Goal: Task Accomplishment & Management: Manage account settings

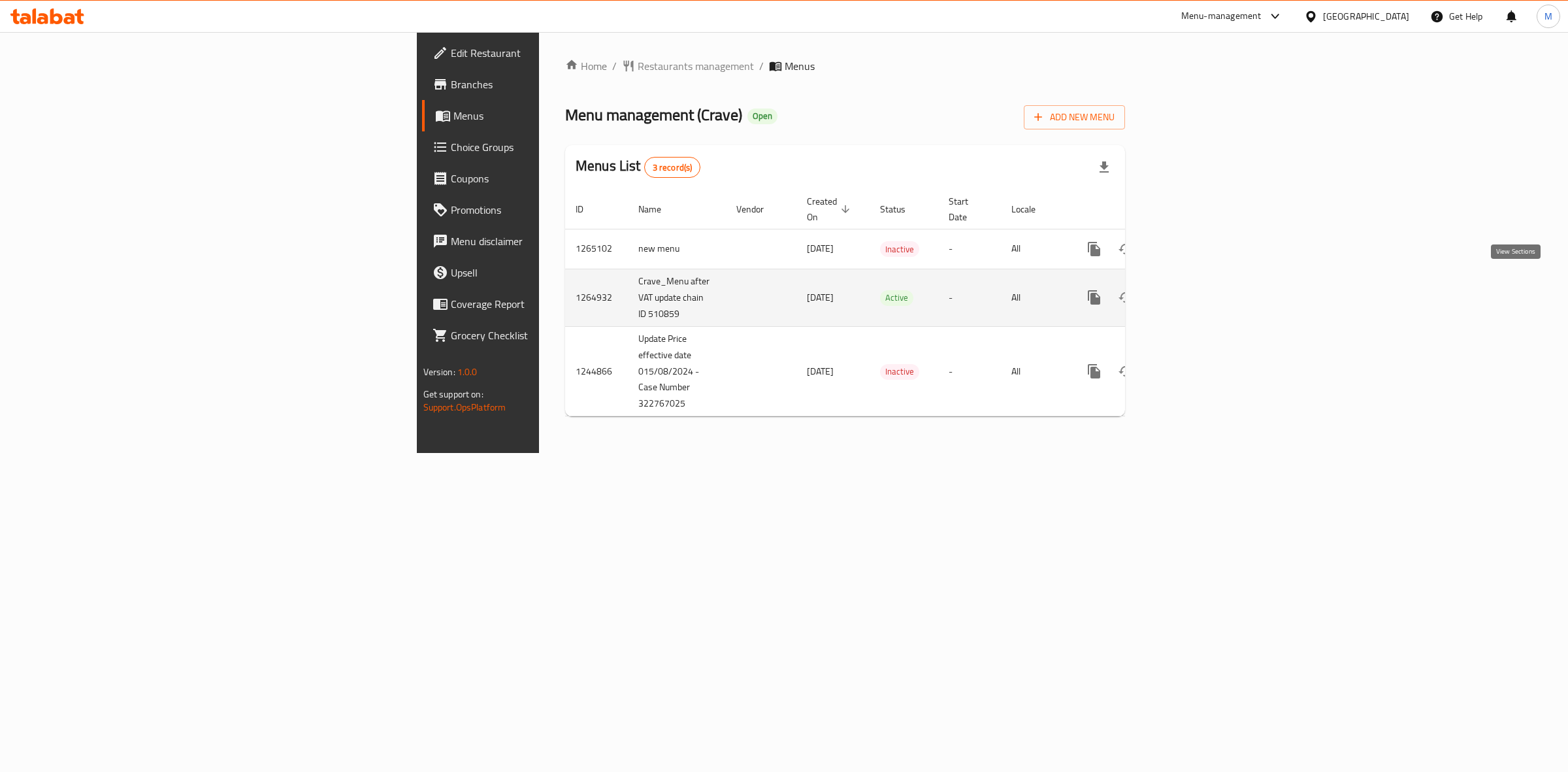
click at [1194, 291] on icon "enhanced table" at bounding box center [1188, 297] width 12 height 12
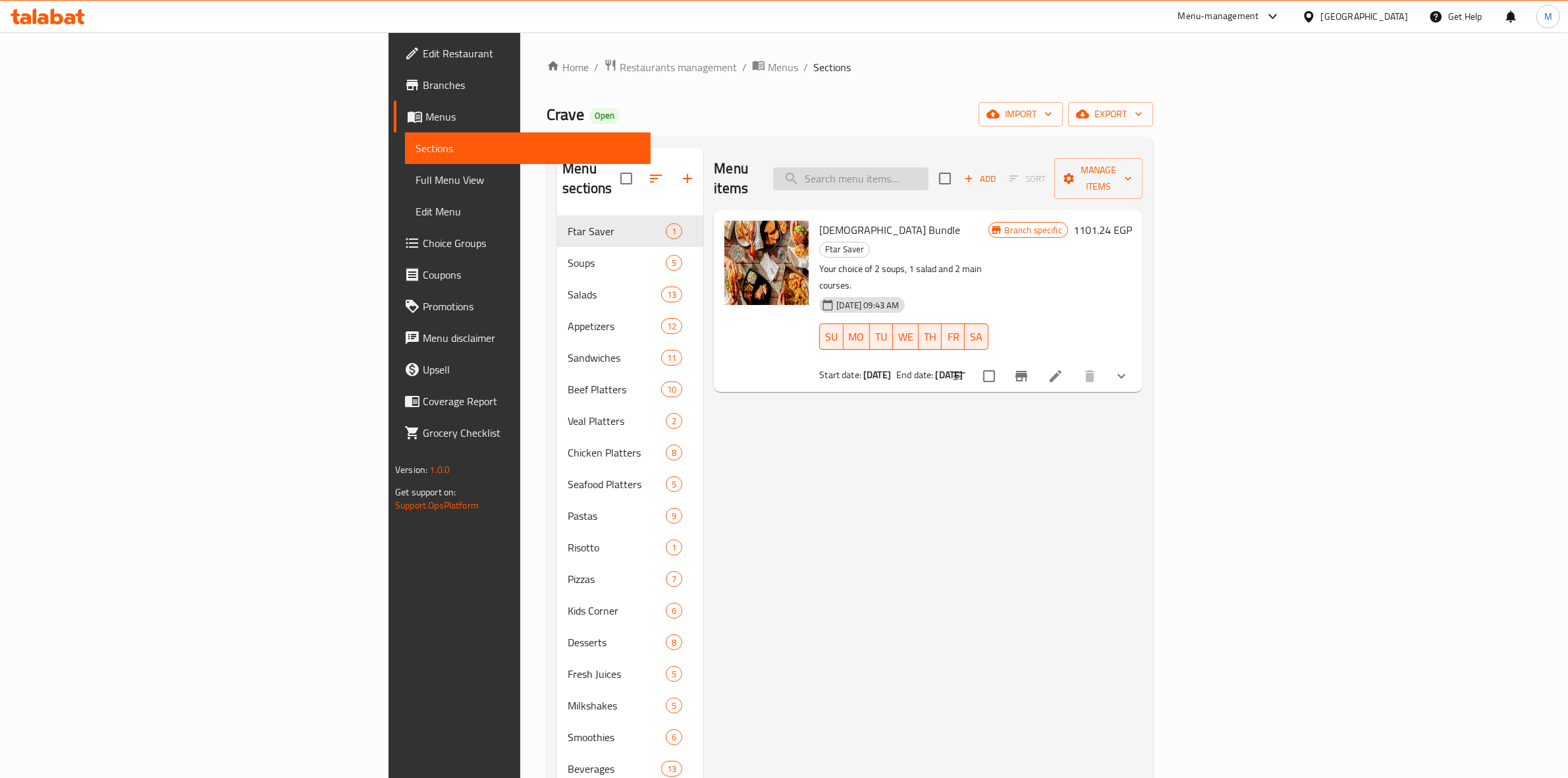
click at [929, 172] on input "search" at bounding box center [851, 179] width 156 height 23
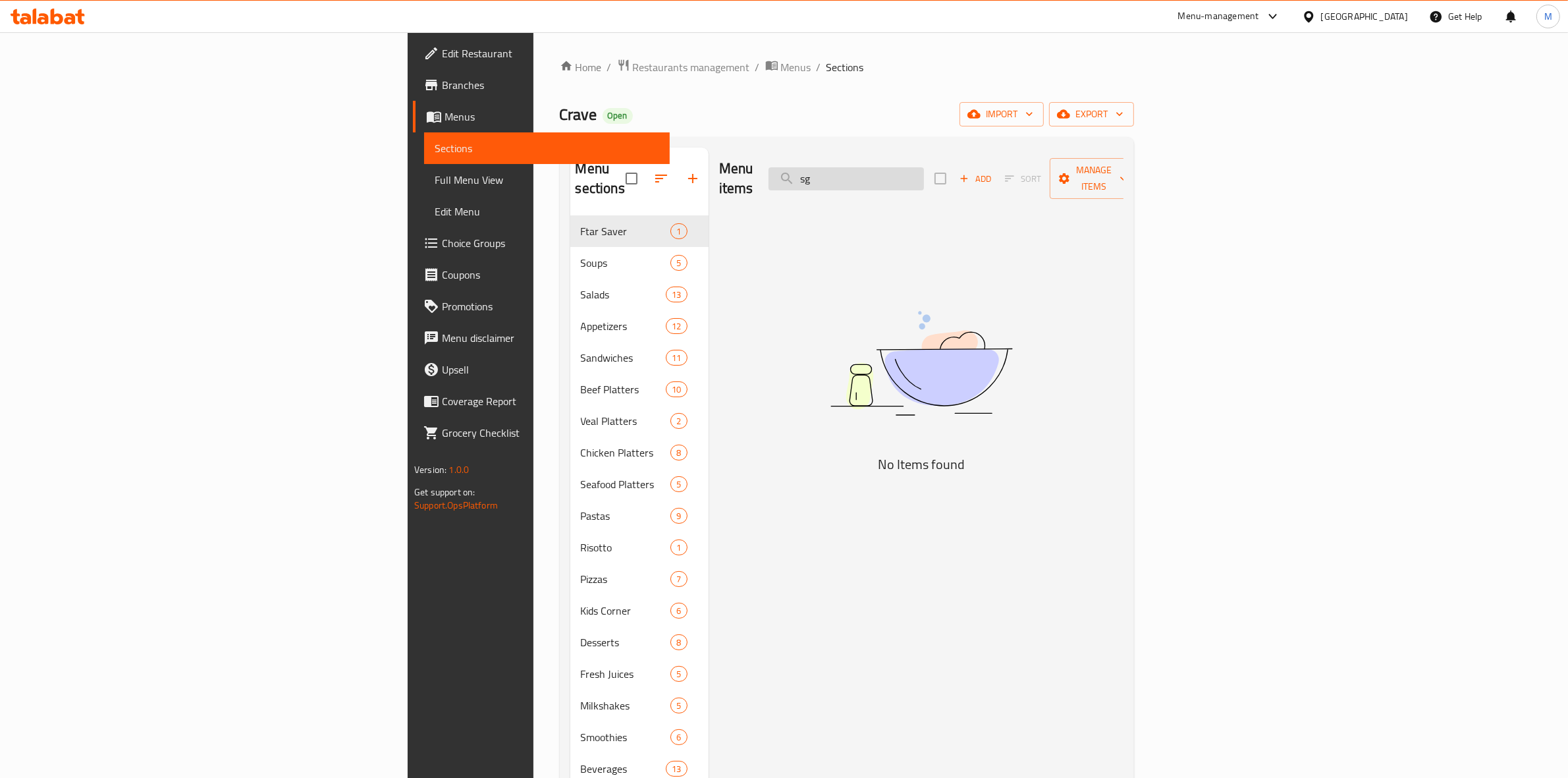
type input "s"
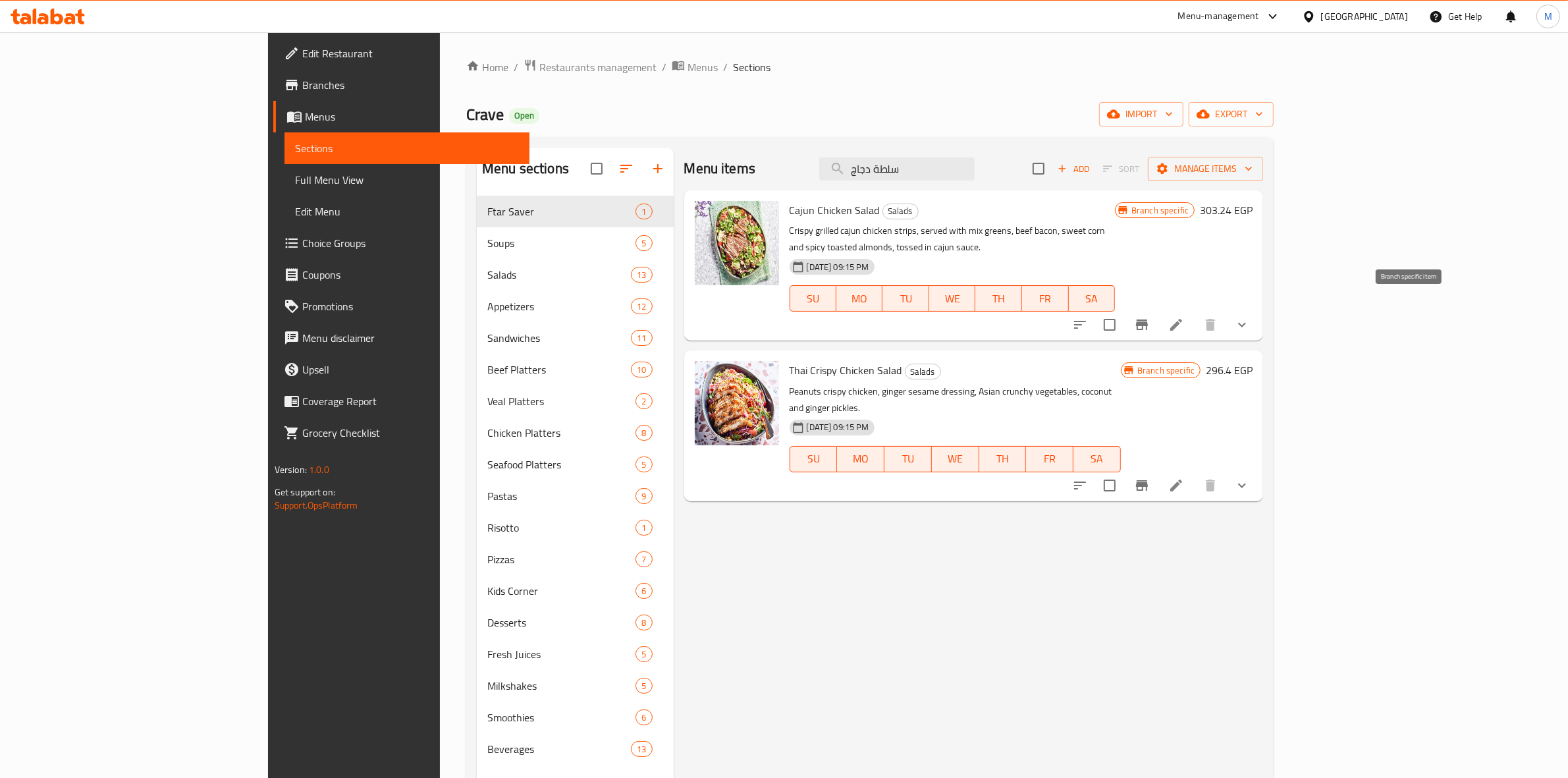
type input "سلطة دجاج"
click at [1158, 309] on button "Branch-specific-item" at bounding box center [1142, 324] width 31 height 31
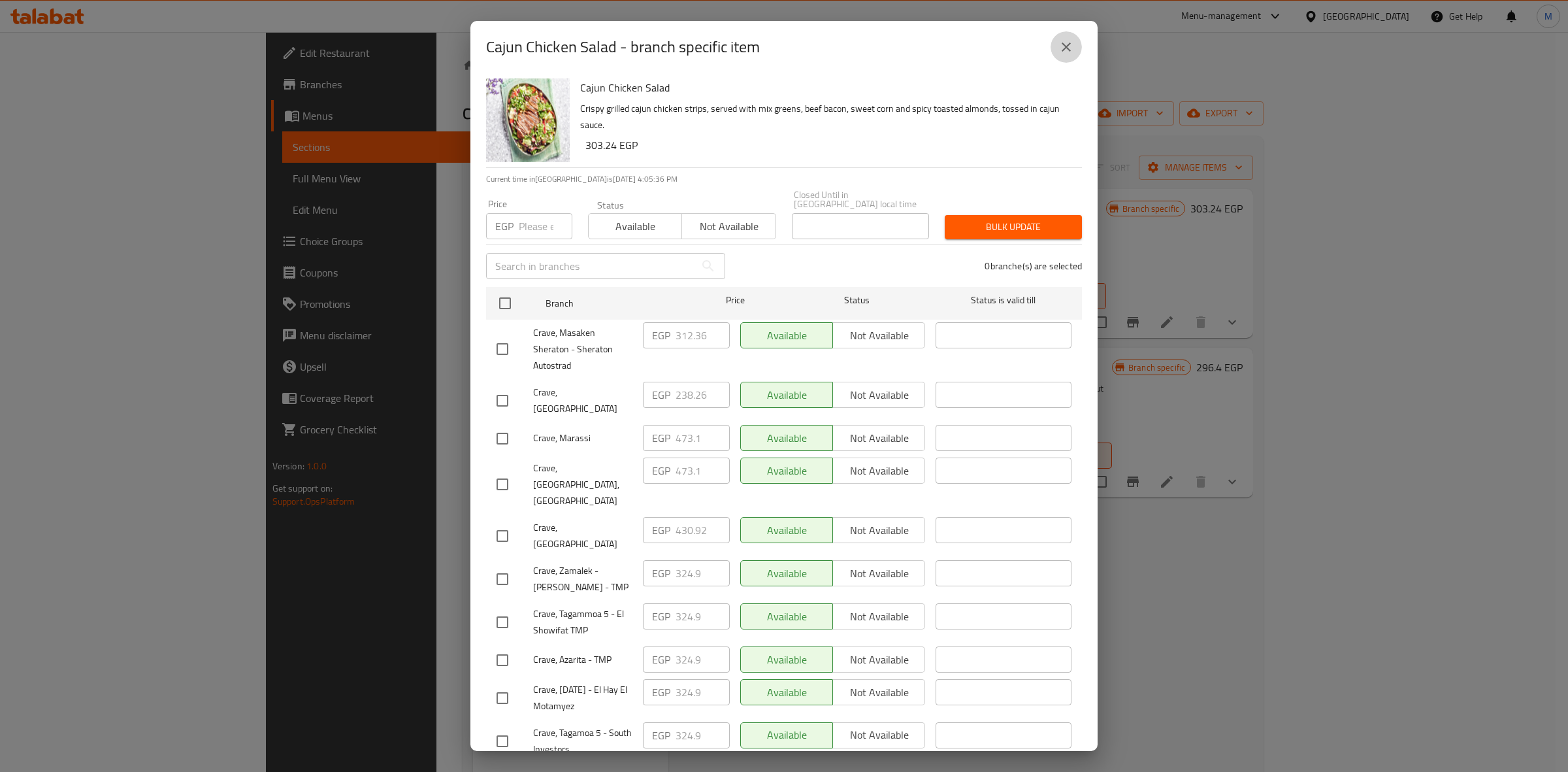
click at [1065, 47] on icon "close" at bounding box center [1066, 47] width 9 height 9
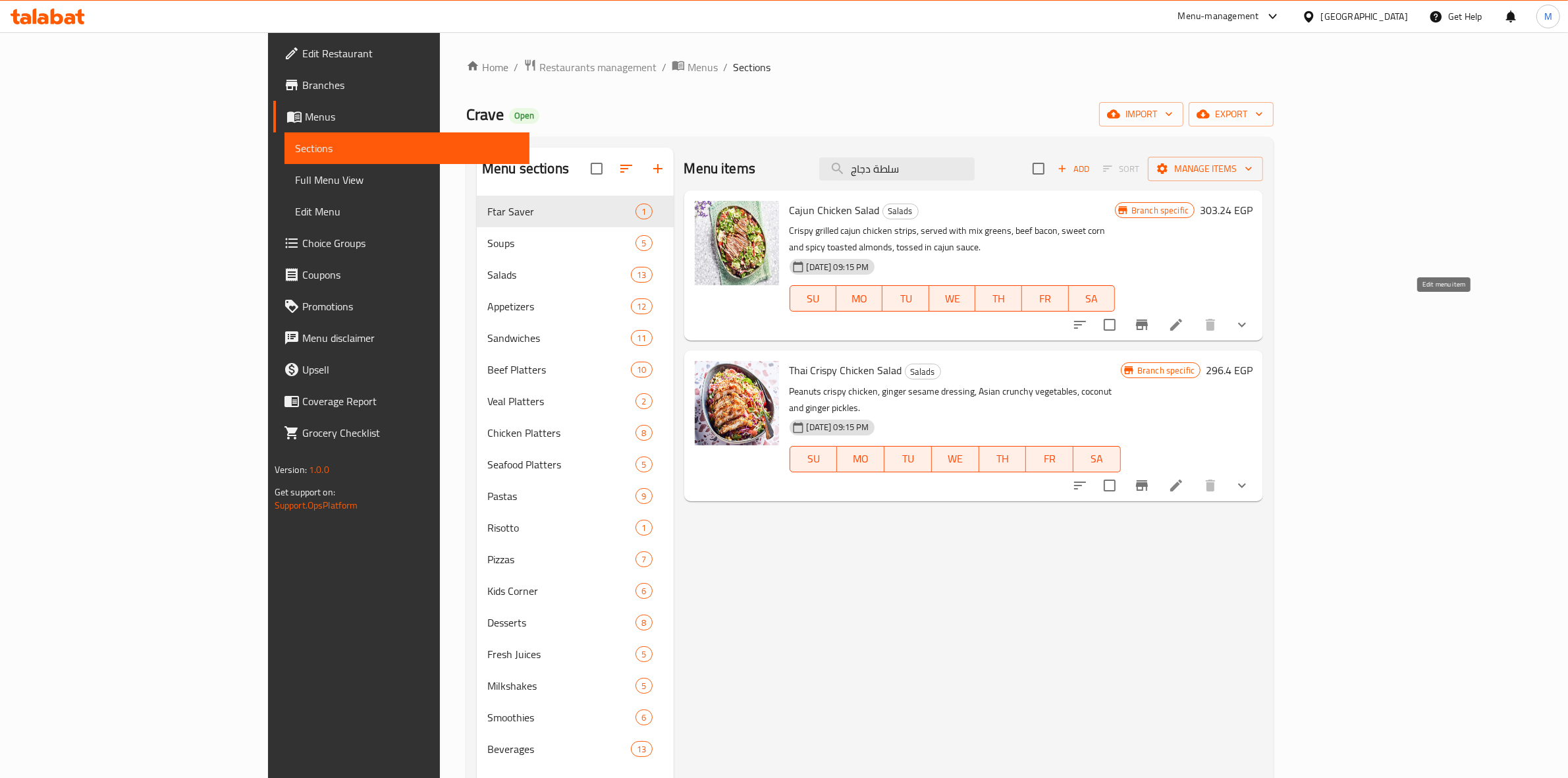
click at [1184, 316] on icon at bounding box center [1177, 324] width 16 height 16
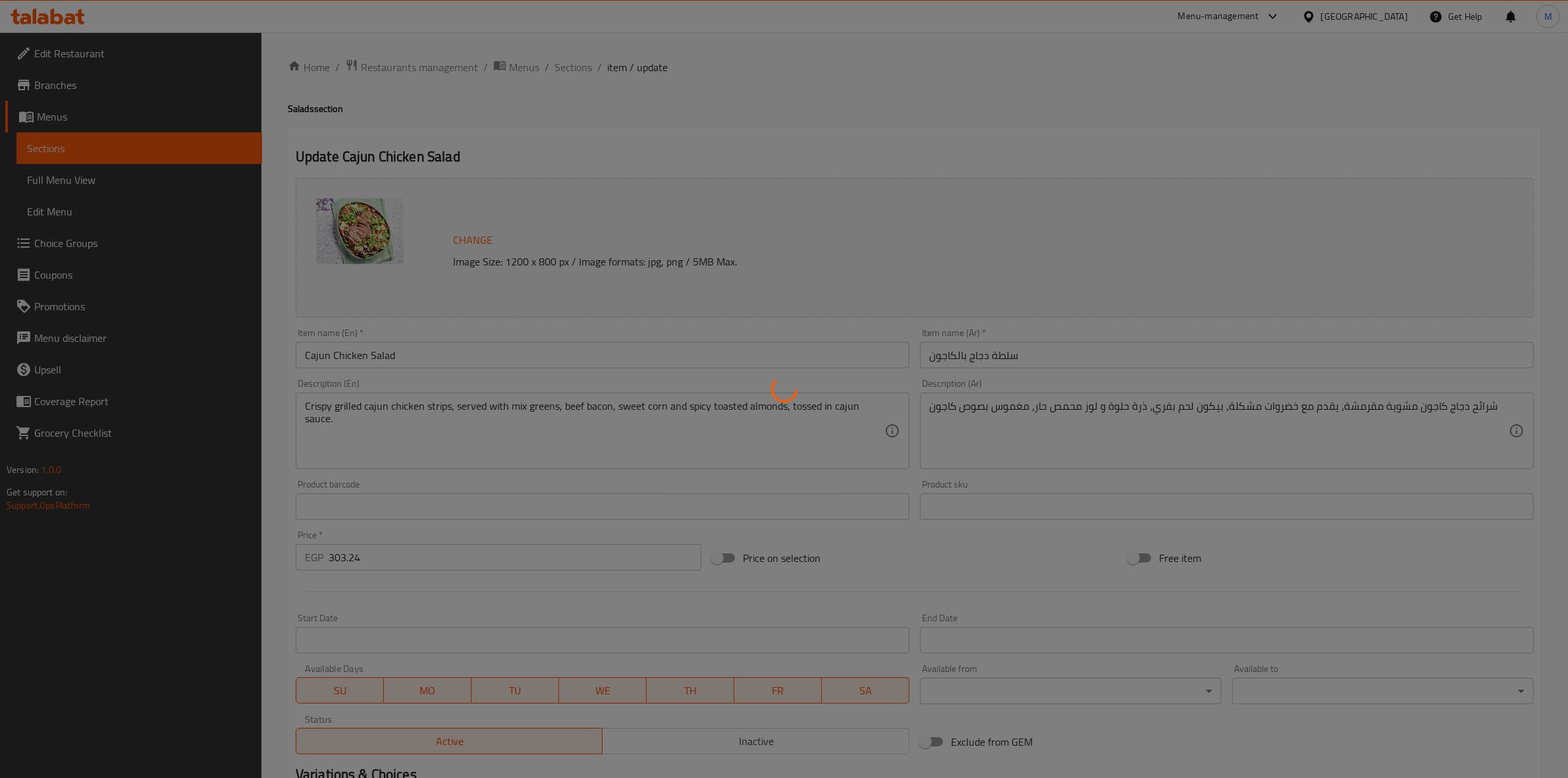
type input "صوصات"
type input "0"
type input "34"
type input "إضافات طازجة:"
type input "0"
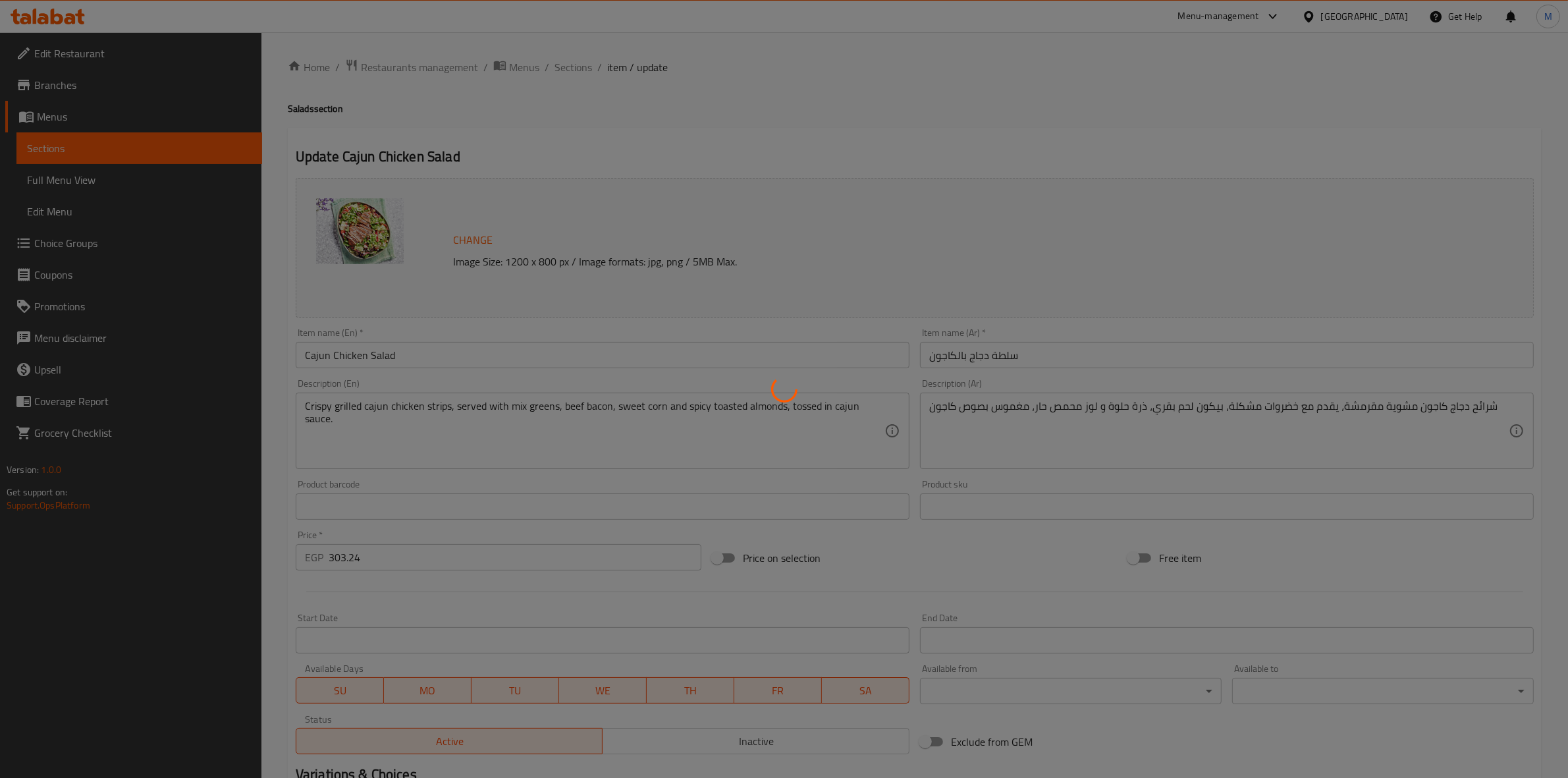
type input "0"
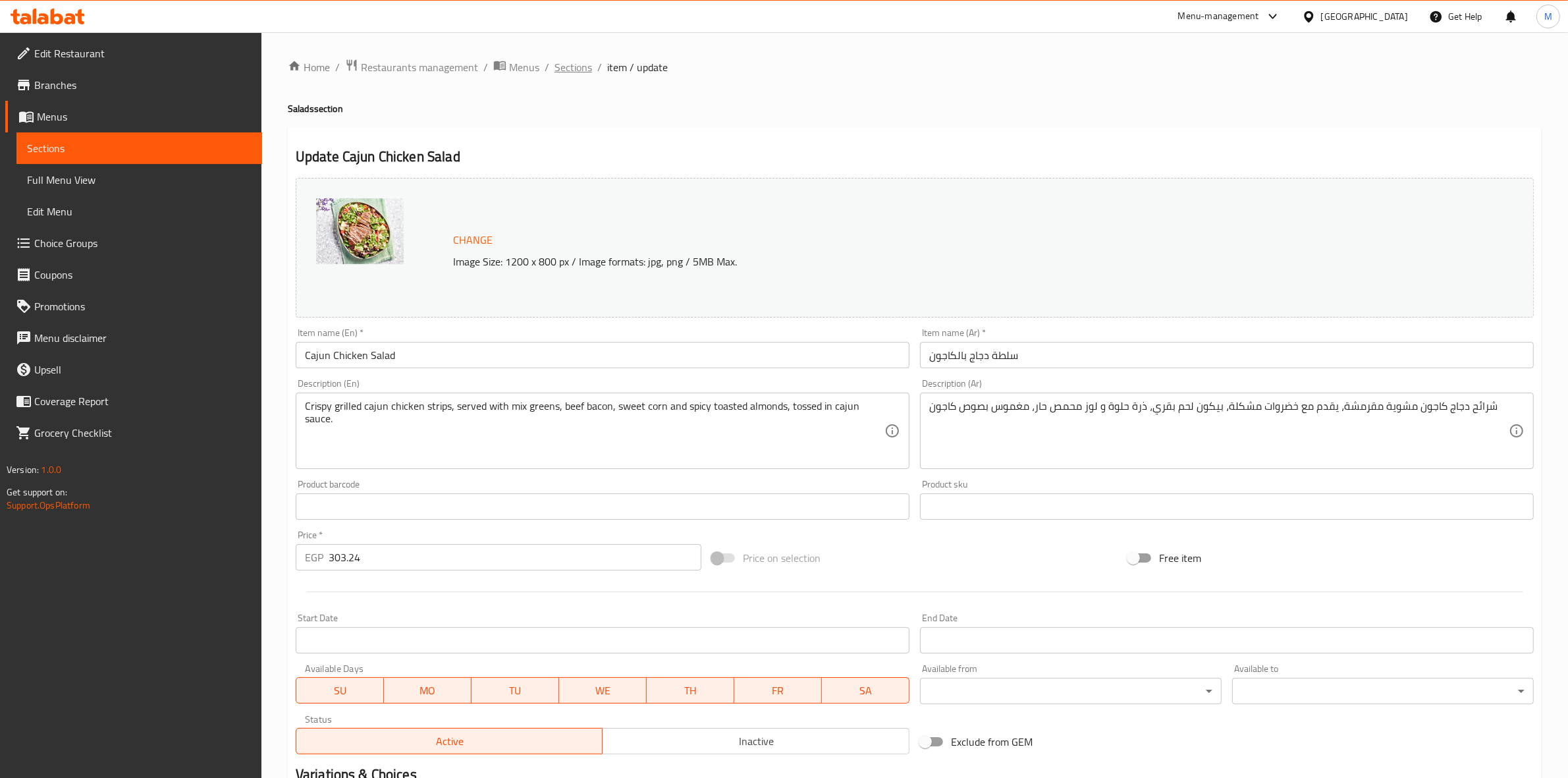
click at [577, 67] on span "Sections" at bounding box center [573, 67] width 38 height 16
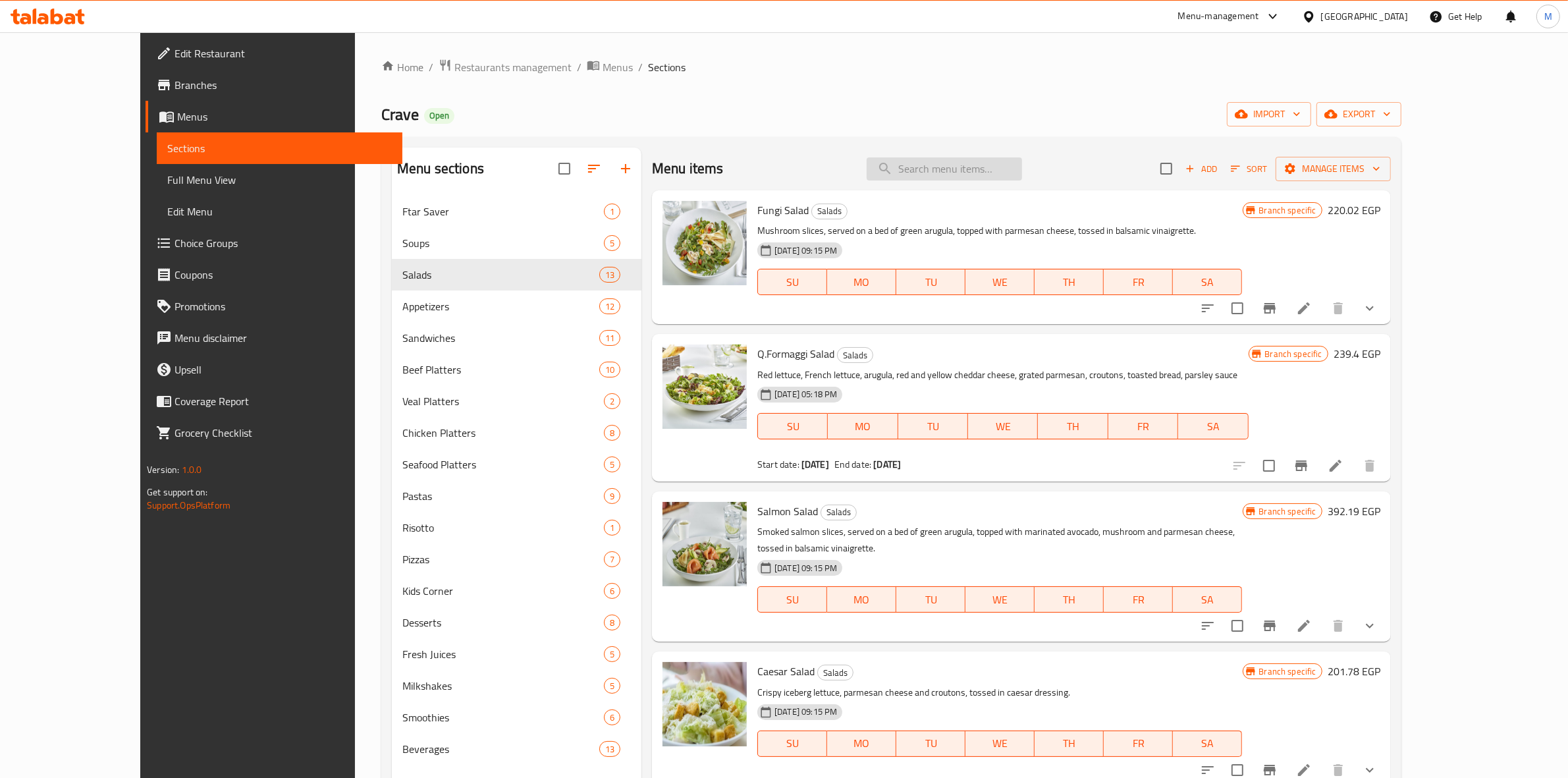
click at [1003, 164] on input "search" at bounding box center [944, 169] width 156 height 23
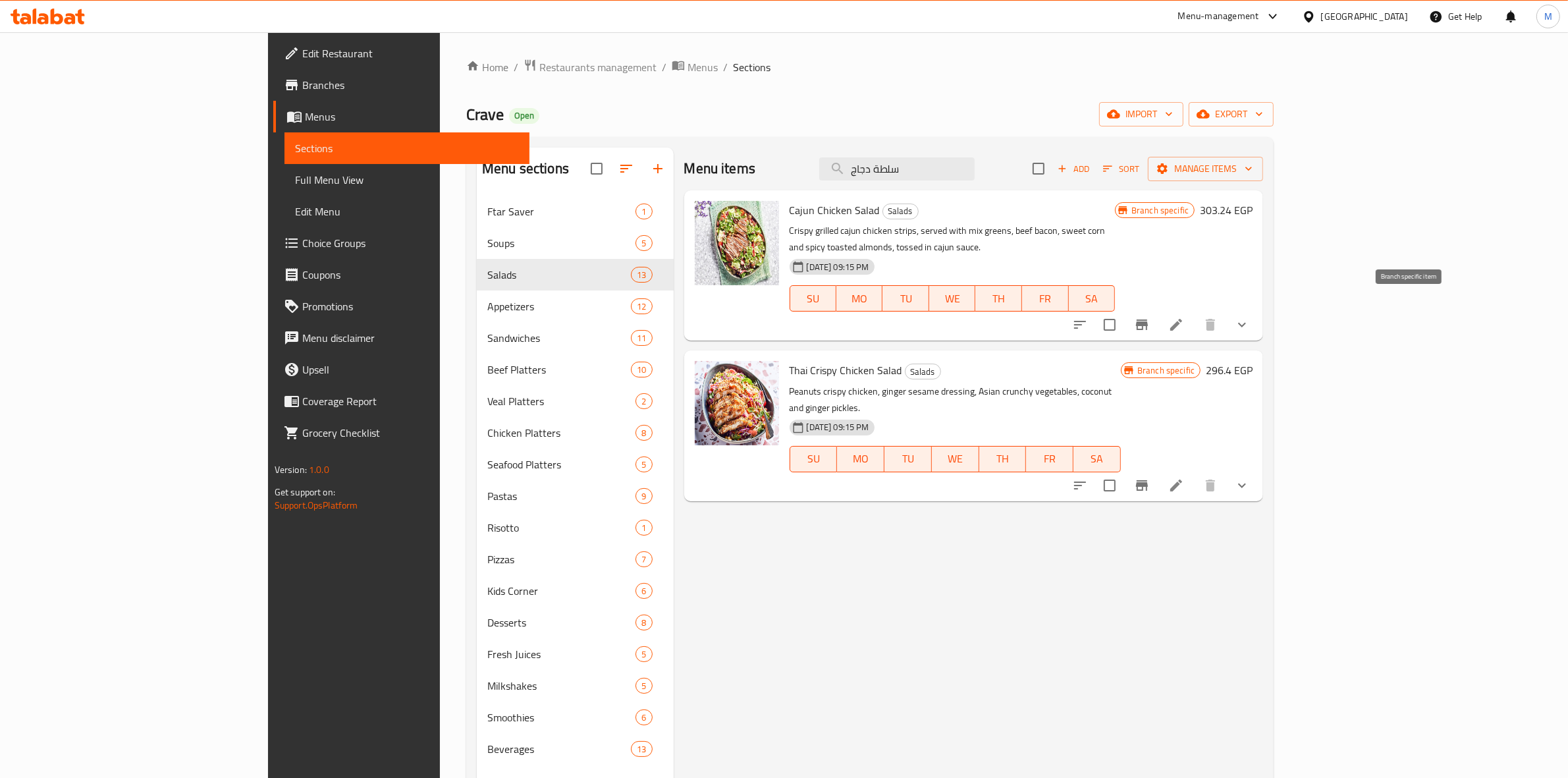
type input "سلطة دجاج"
click at [1158, 310] on button "Branch-specific-item" at bounding box center [1142, 324] width 31 height 31
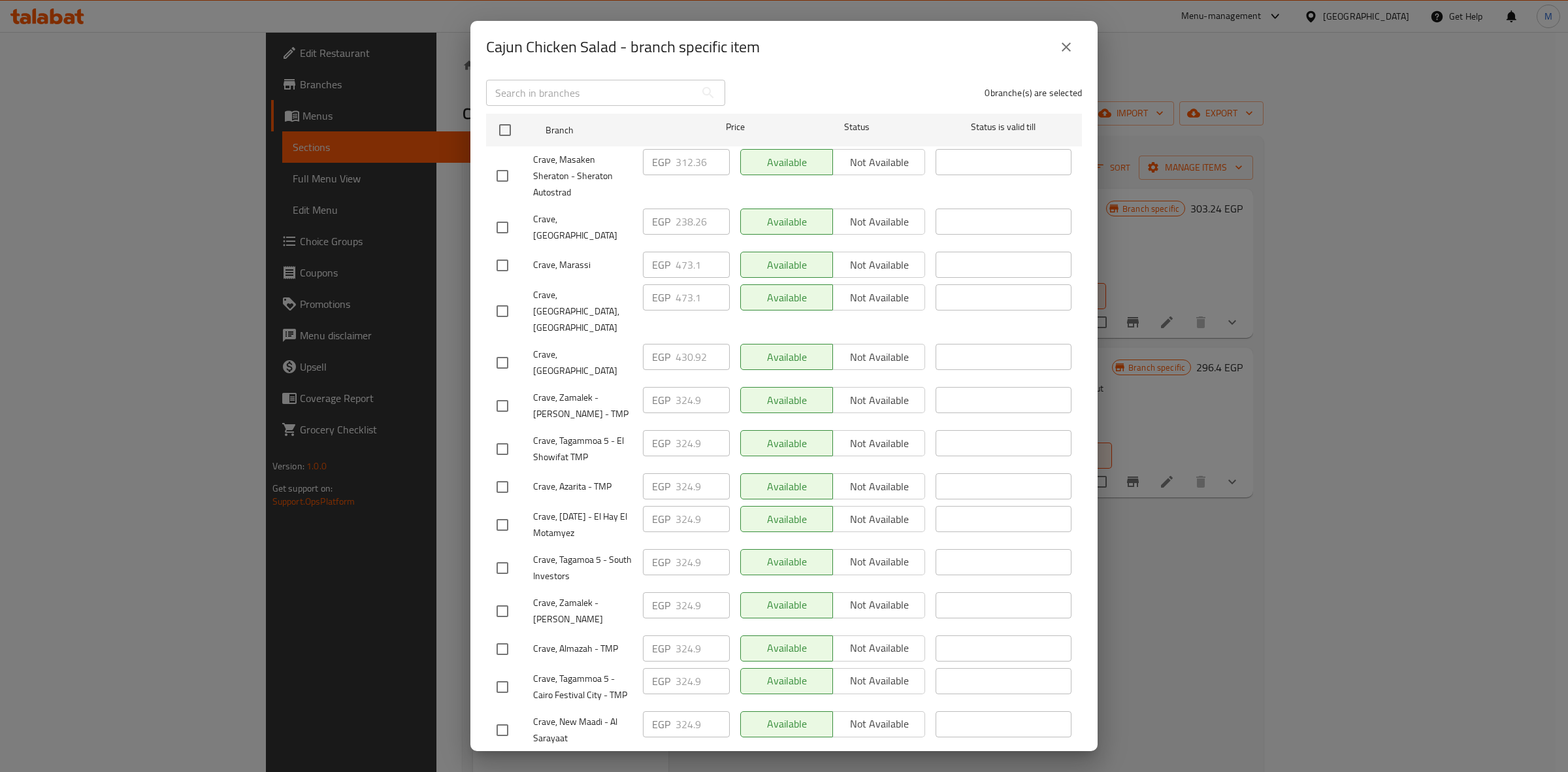
scroll to position [191, 0]
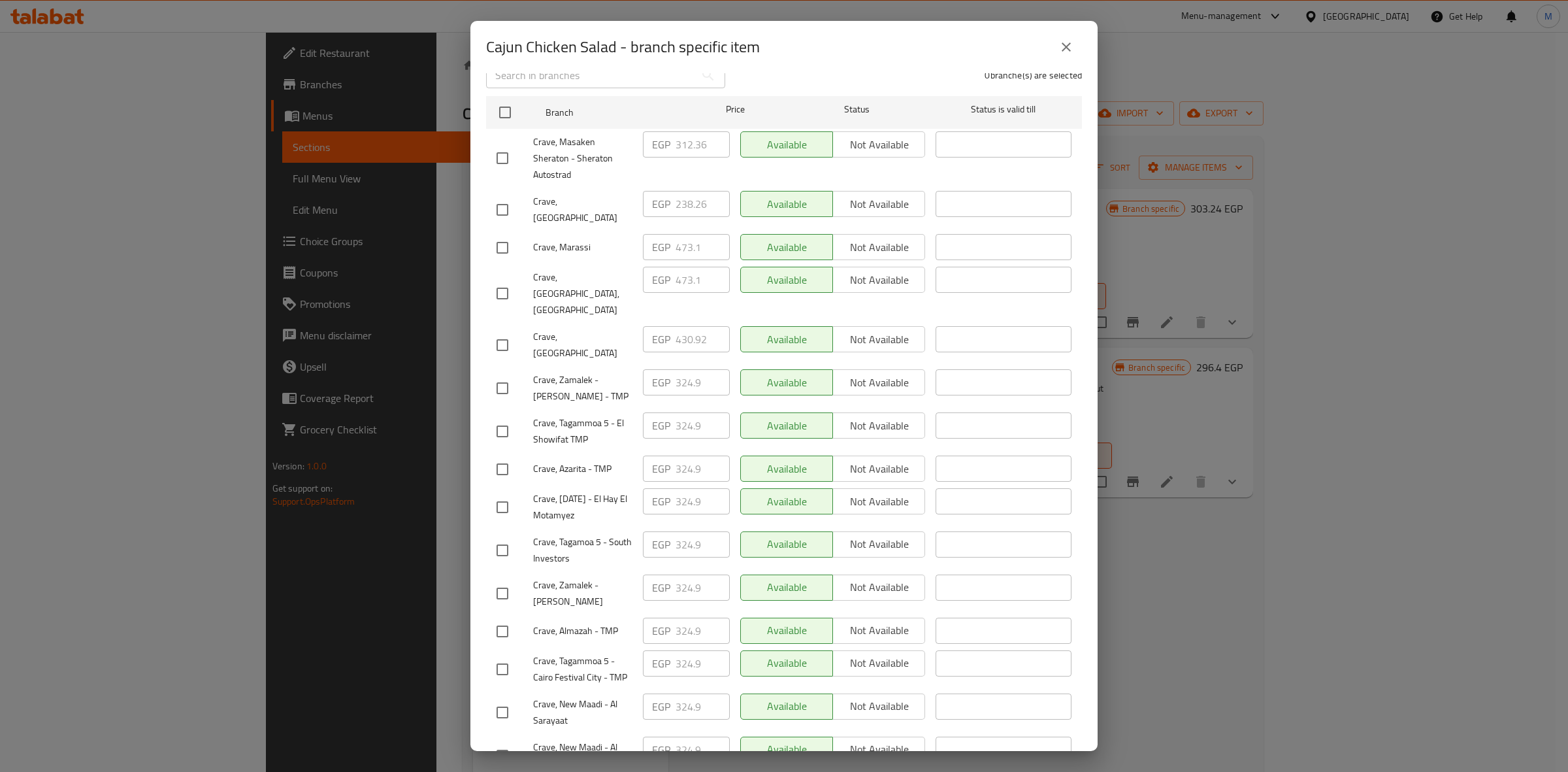
click at [505, 537] on input "checkbox" at bounding box center [502, 550] width 28 height 28
checkbox input "true"
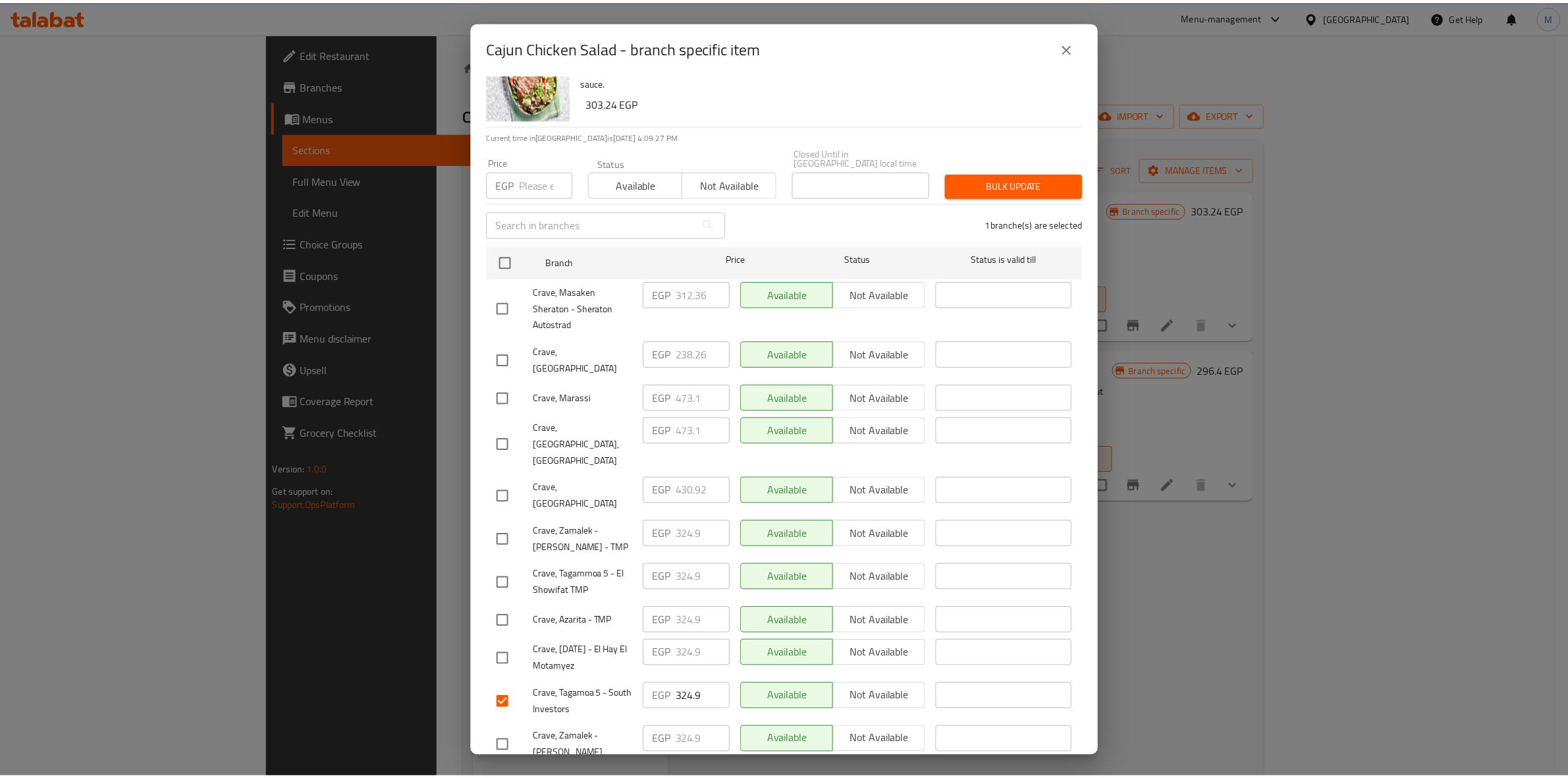
scroll to position [63, 0]
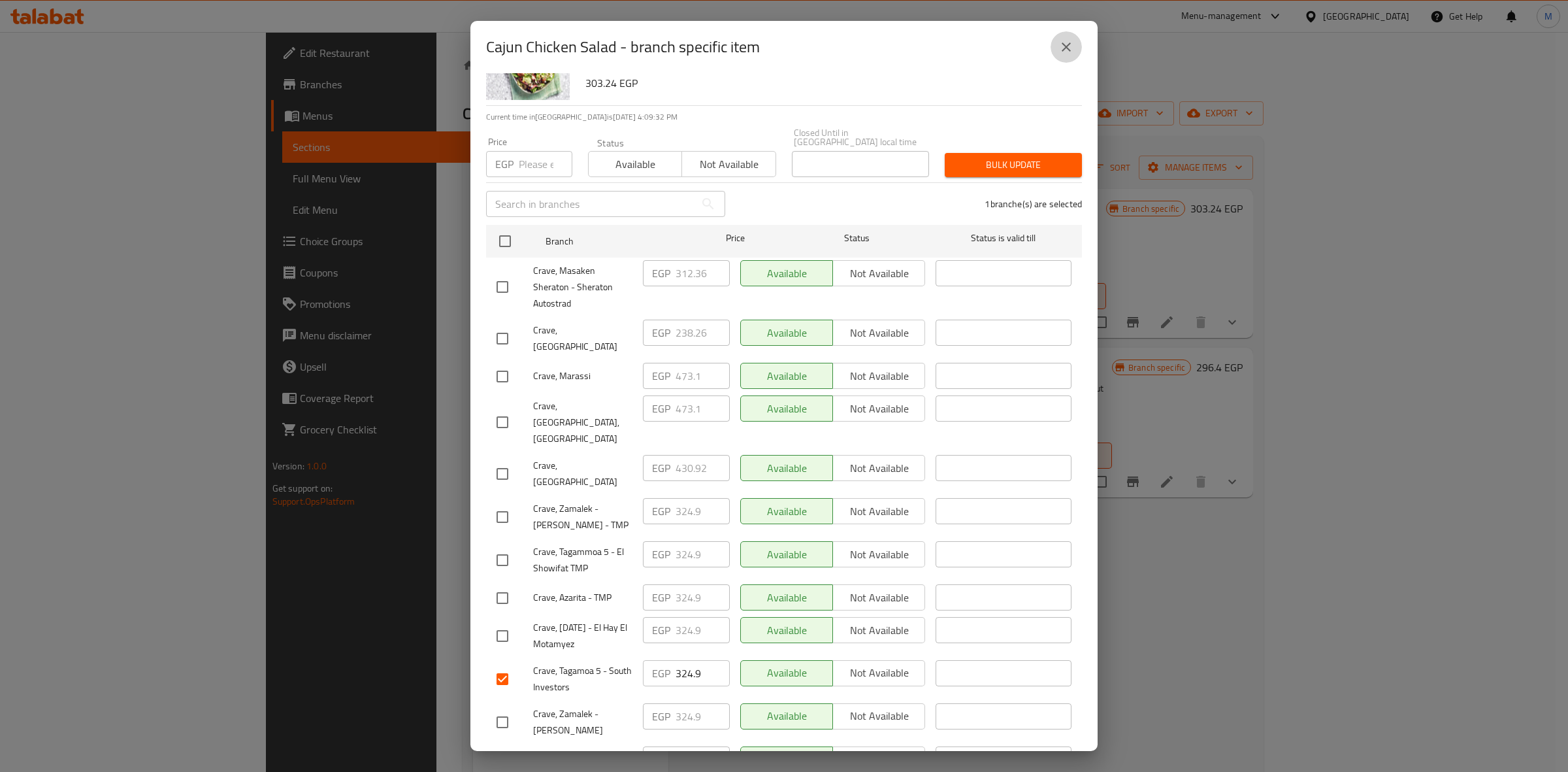
click at [1070, 43] on icon "close" at bounding box center [1066, 47] width 16 height 16
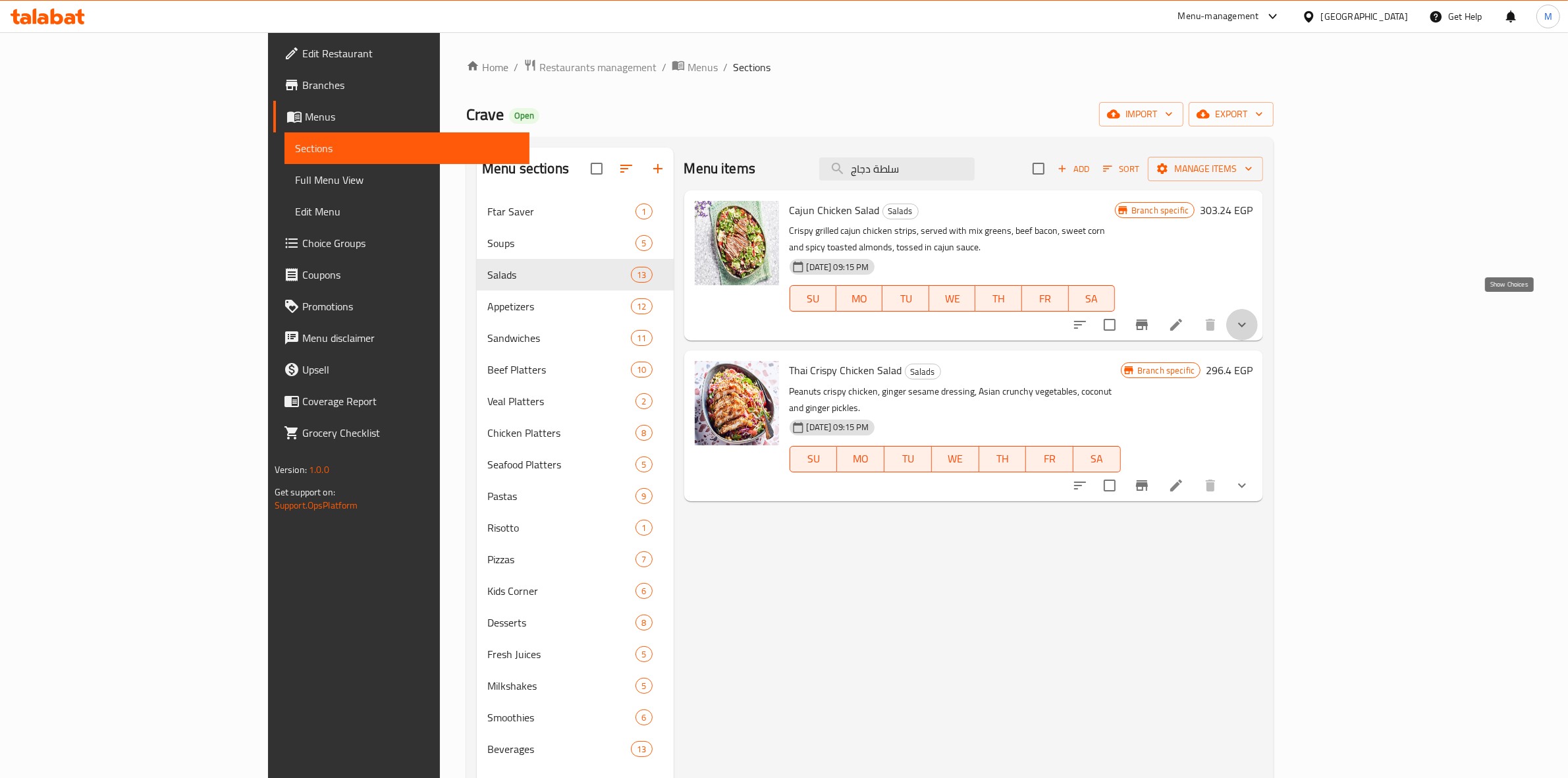
click at [1250, 316] on icon "show more" at bounding box center [1242, 324] width 16 height 16
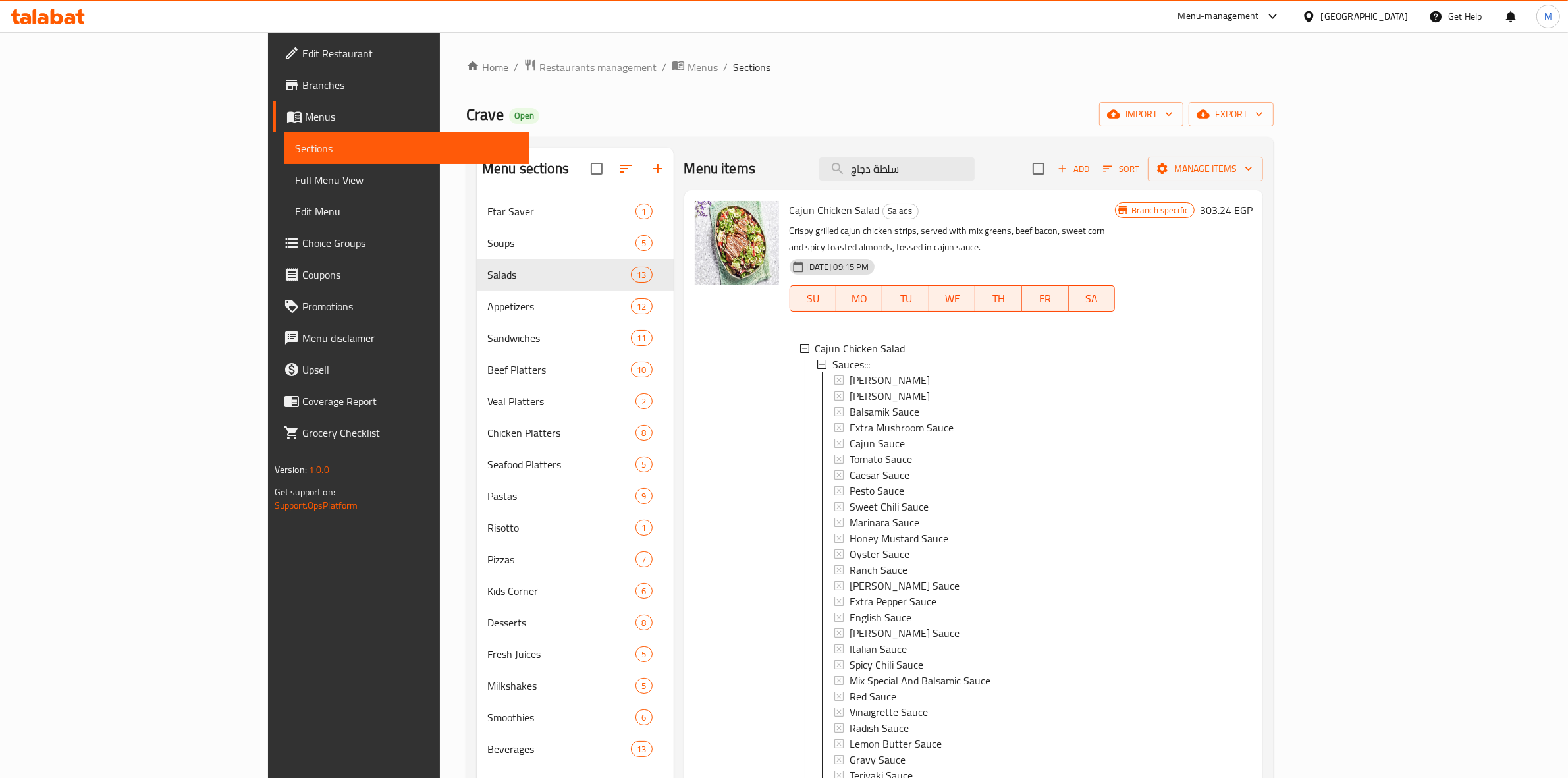
scroll to position [185, 0]
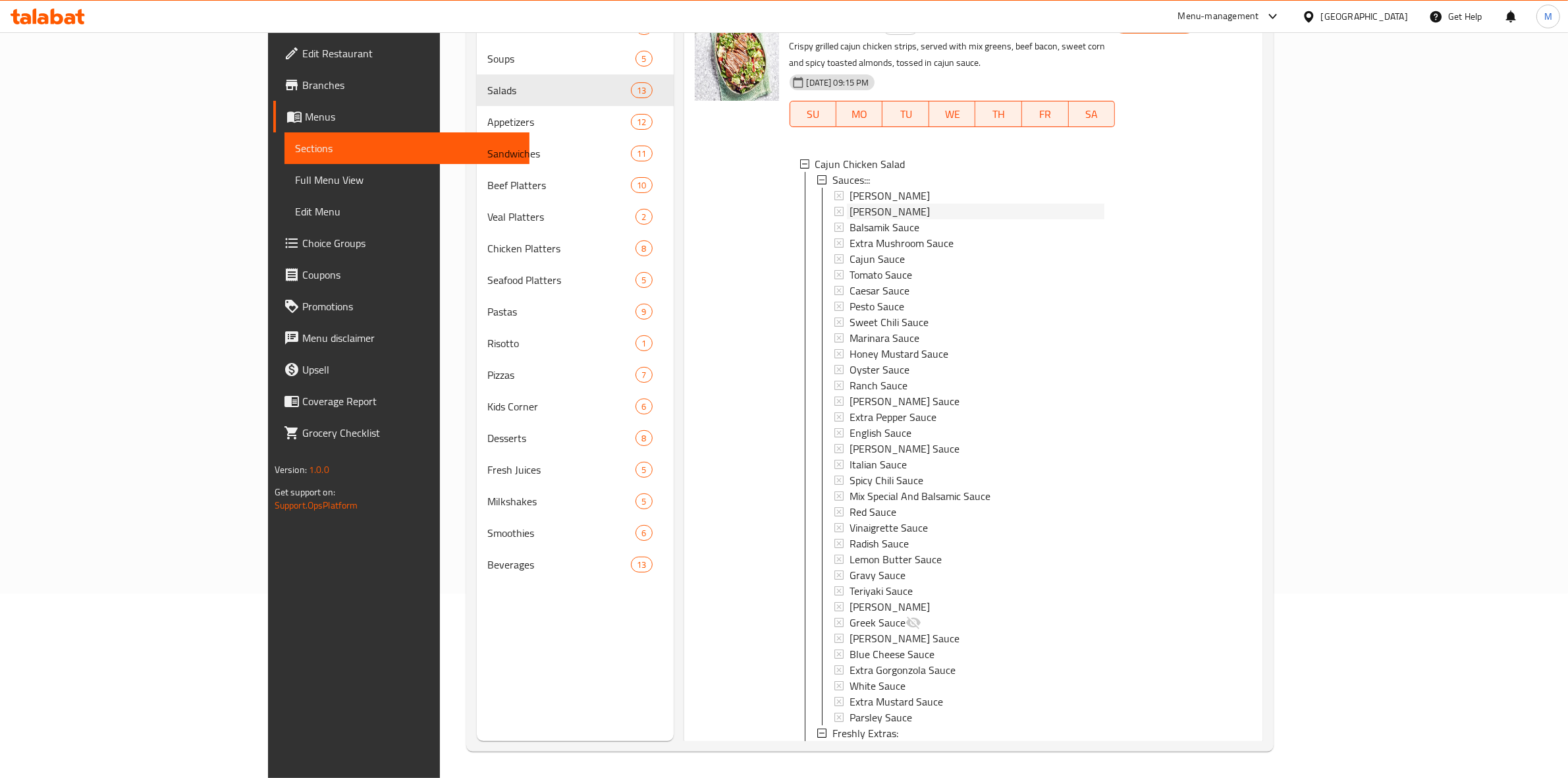
click at [849, 204] on span "[PERSON_NAME]" at bounding box center [889, 211] width 80 height 16
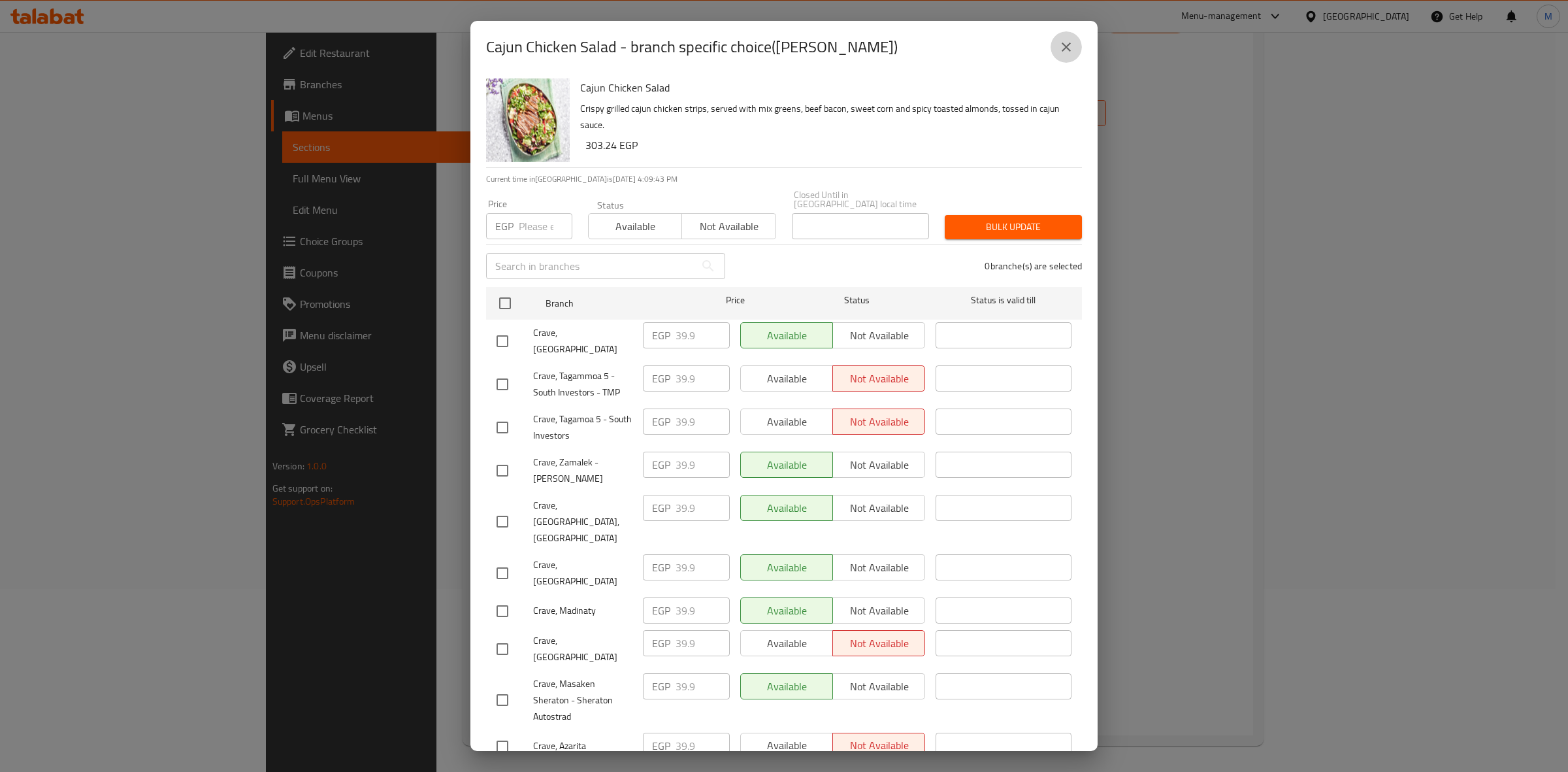
click at [1064, 49] on icon "close" at bounding box center [1066, 47] width 9 height 9
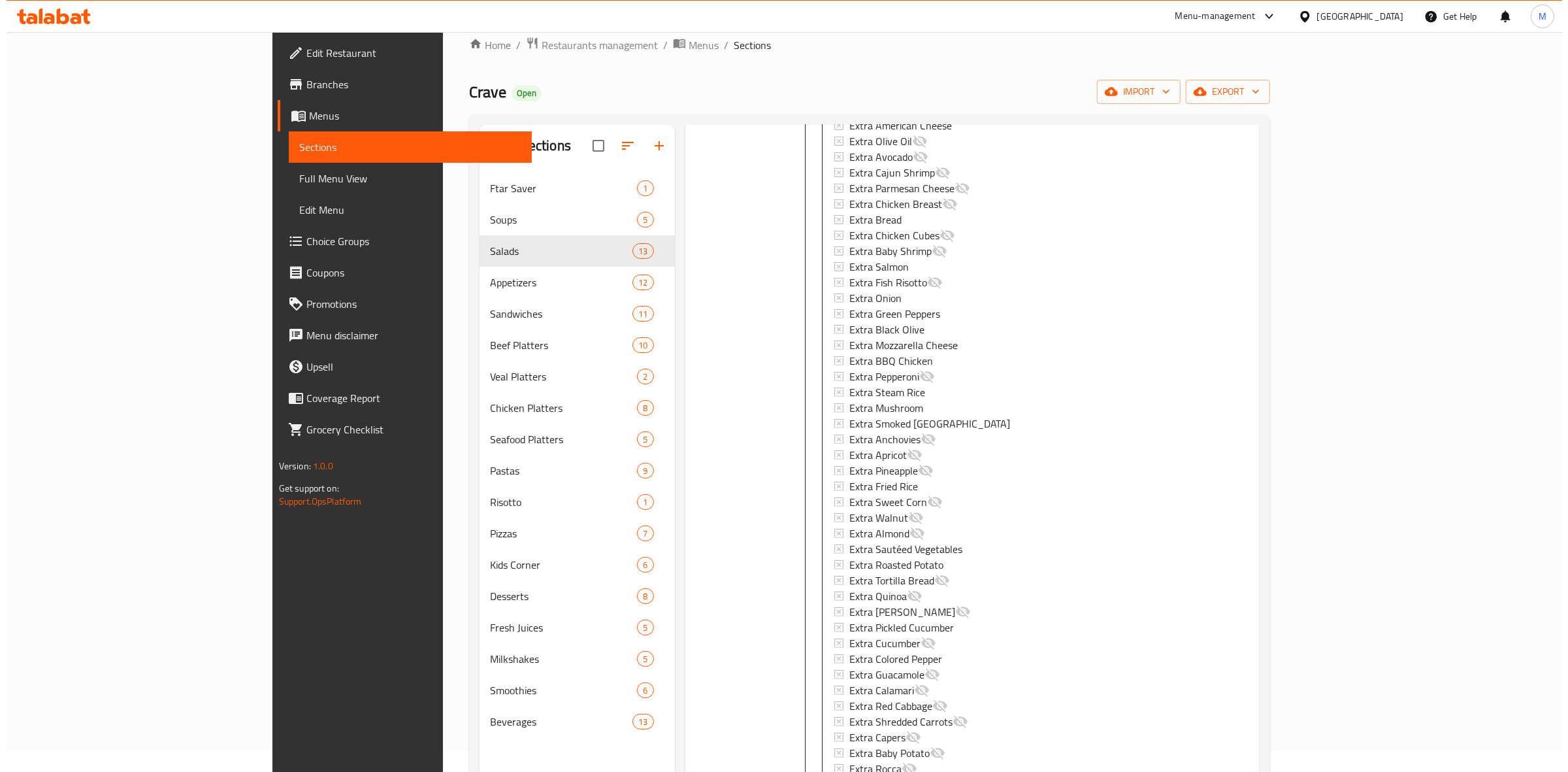
scroll to position [1084, 0]
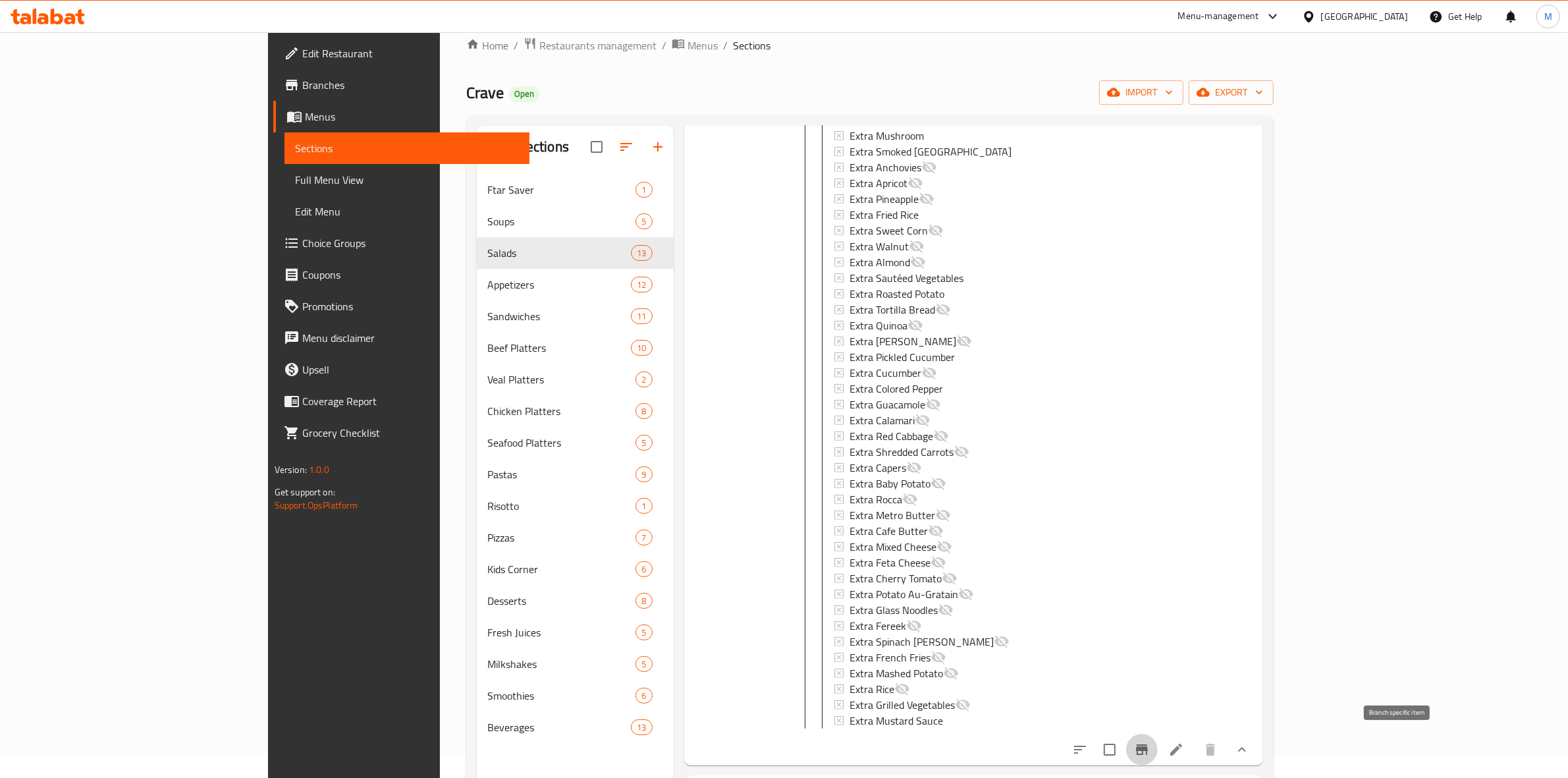
click at [1150, 742] on icon "Branch-specific-item" at bounding box center [1142, 749] width 16 height 16
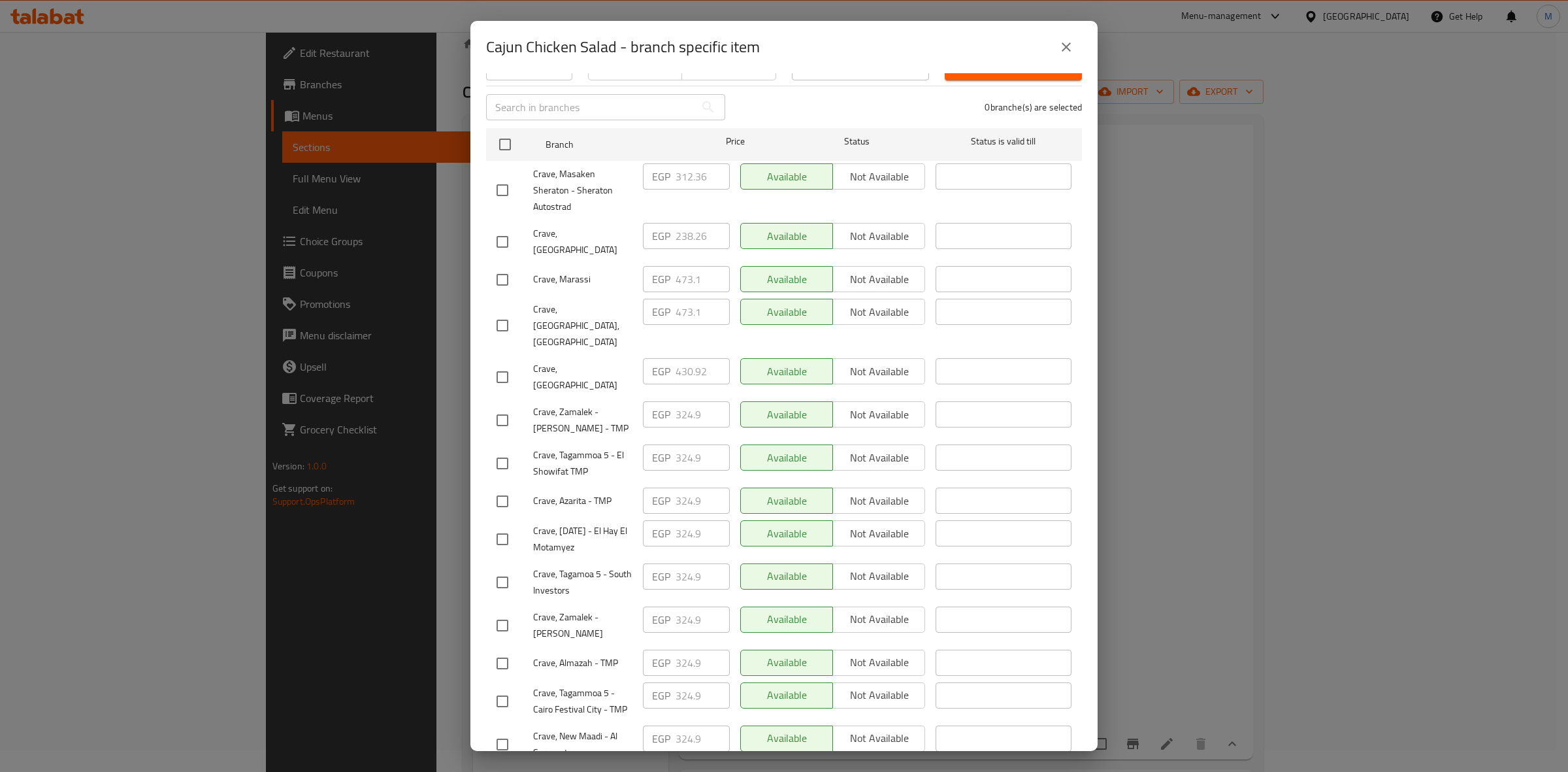
scroll to position [0, 0]
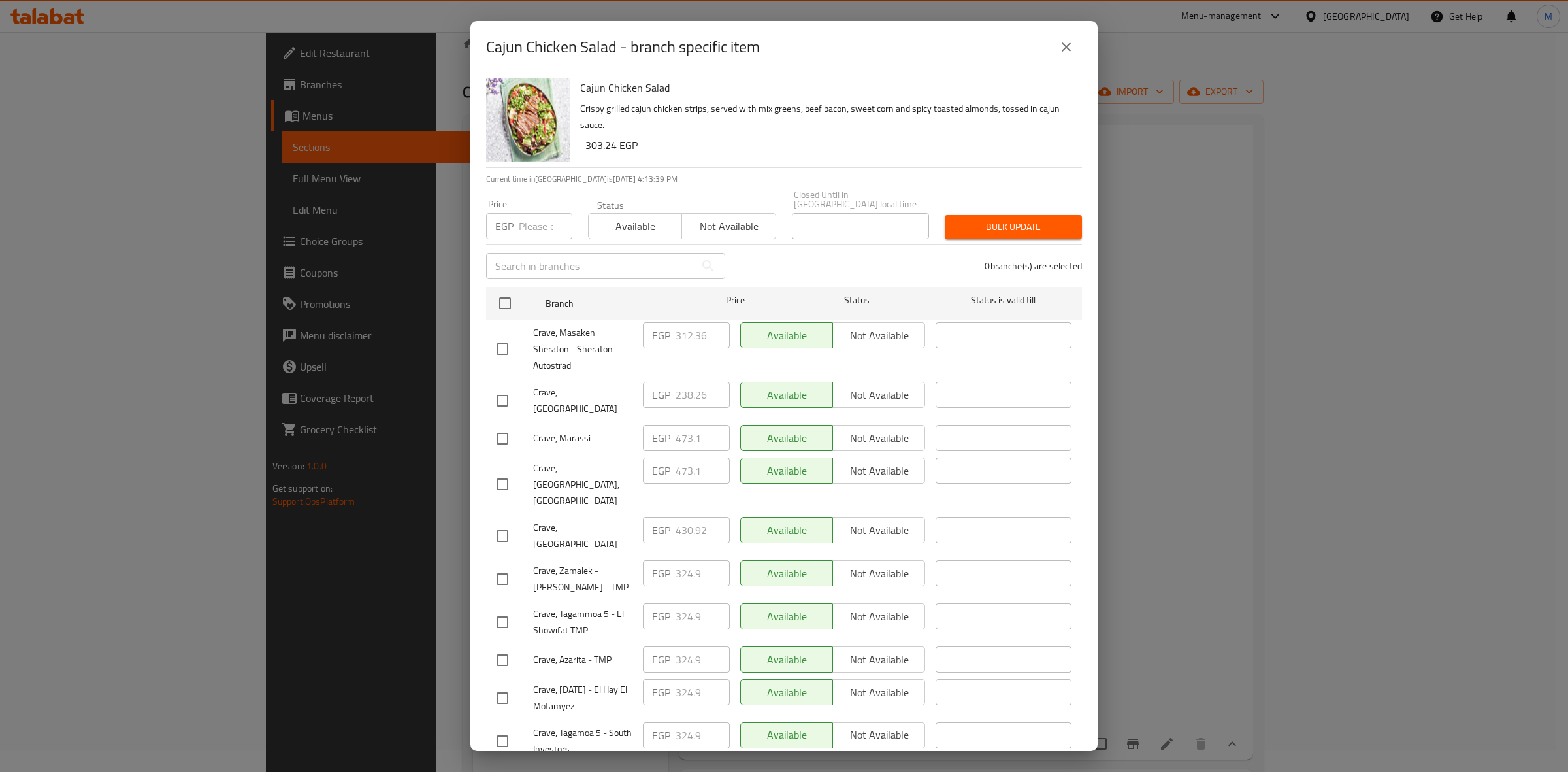
click at [507, 338] on input "checkbox" at bounding box center [502, 349] width 28 height 28
checkbox input "true"
click at [675, 331] on input "312.36" at bounding box center [702, 335] width 55 height 26
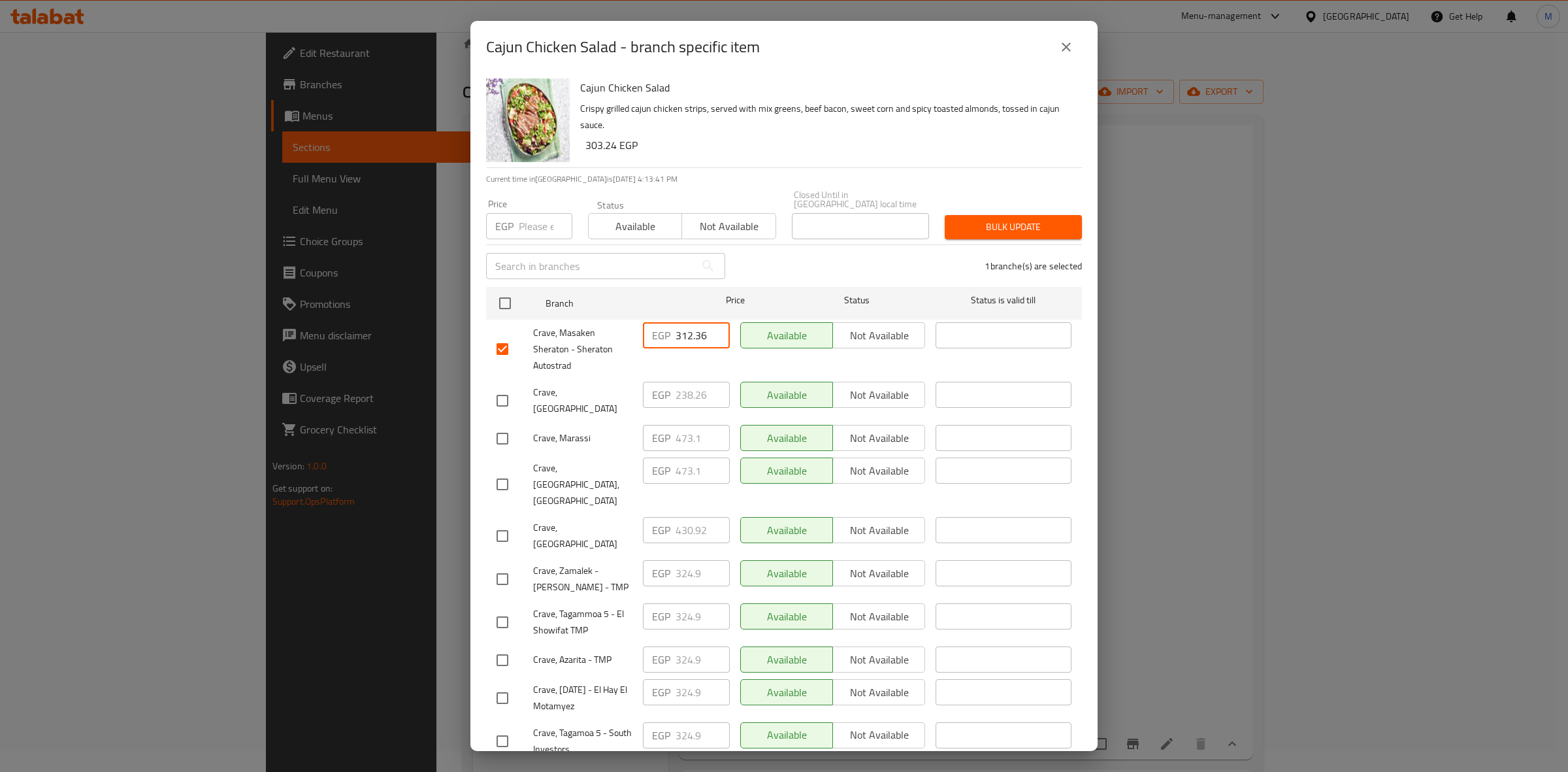
paste input "24.9"
type input "324.9"
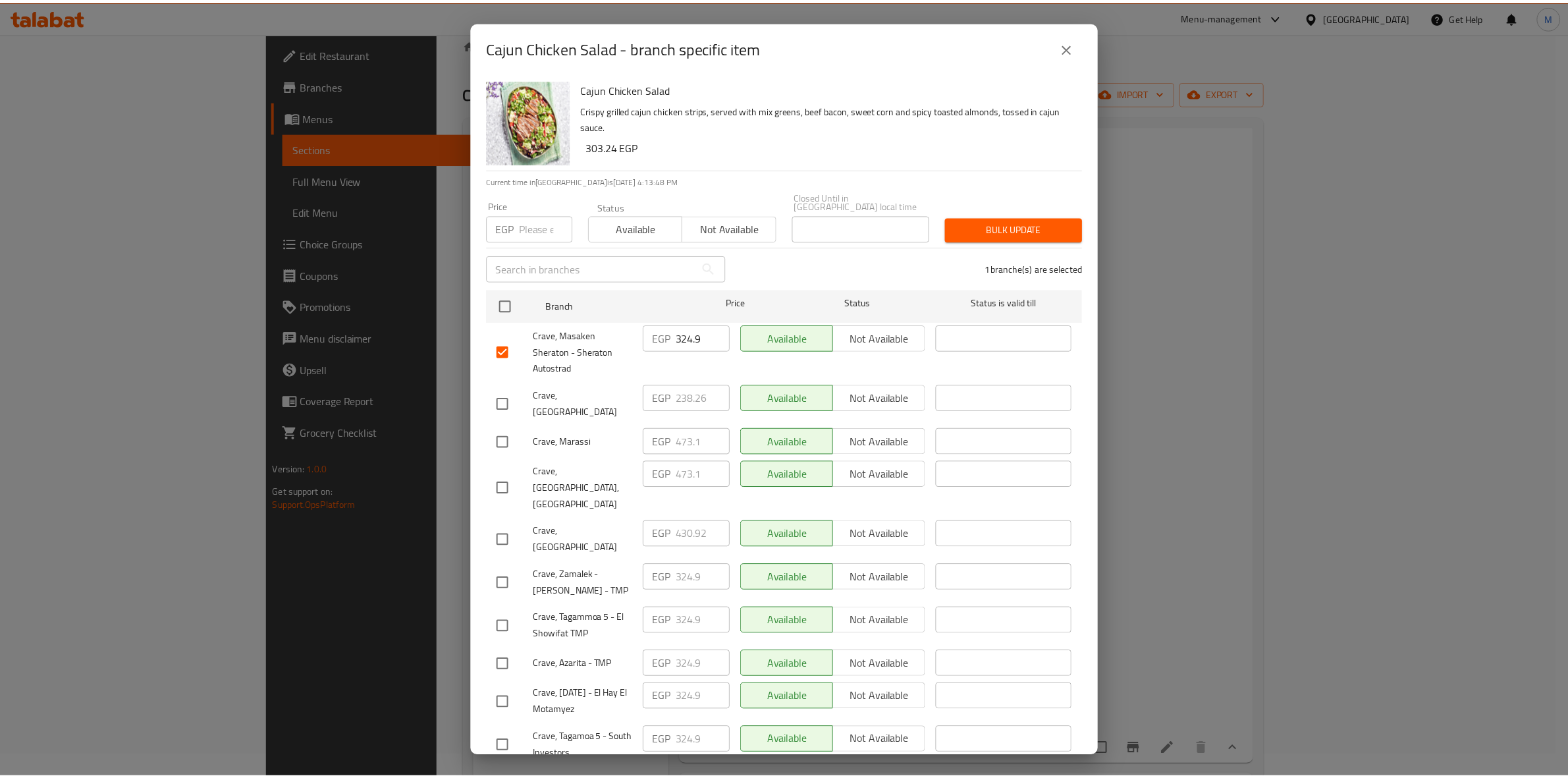
scroll to position [527, 0]
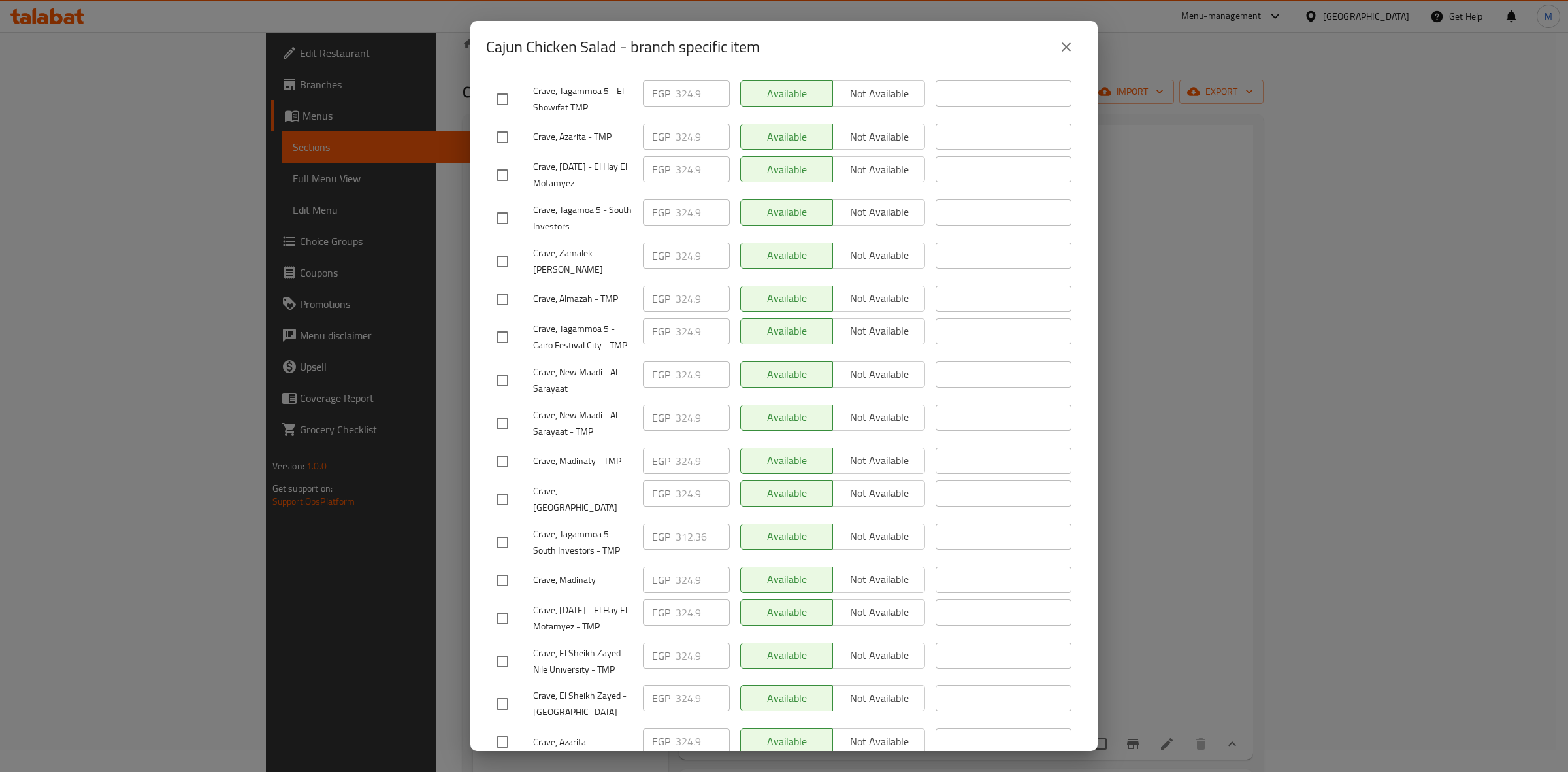
click at [920, 763] on button "Save" at bounding box center [784, 776] width 596 height 24
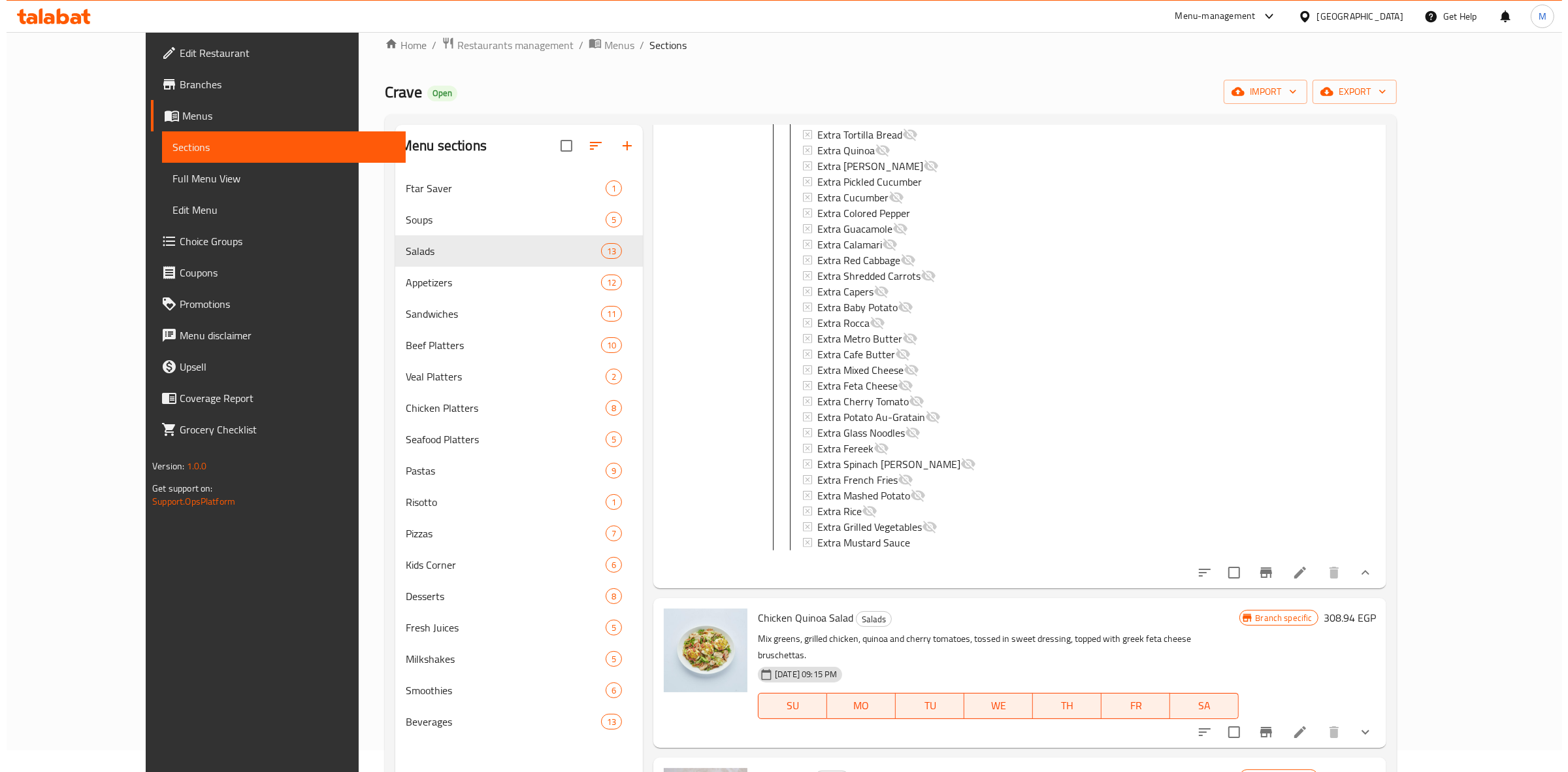
scroll to position [2201, 0]
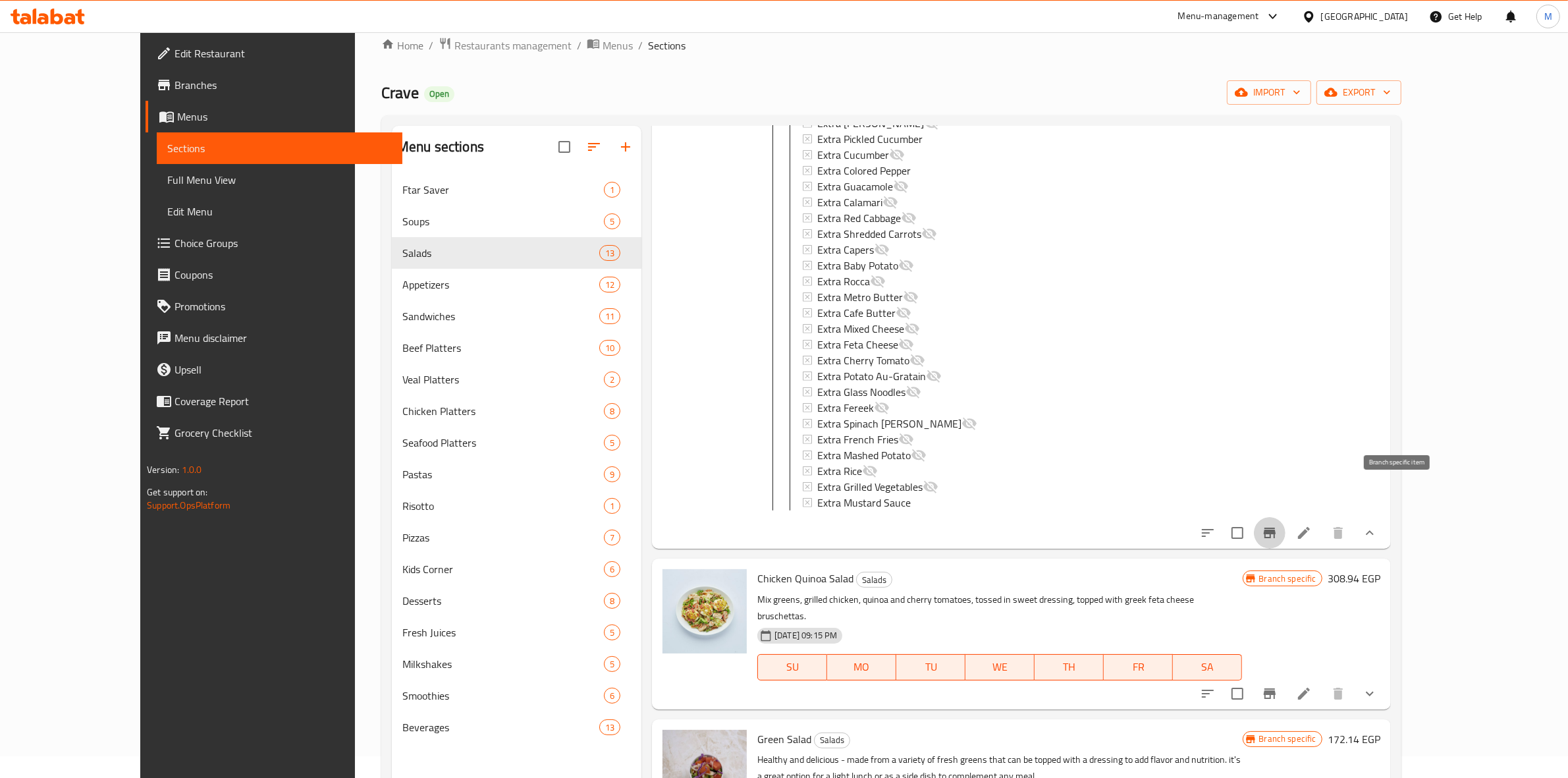
click at [1286, 517] on button "Branch-specific-item" at bounding box center [1269, 533] width 31 height 31
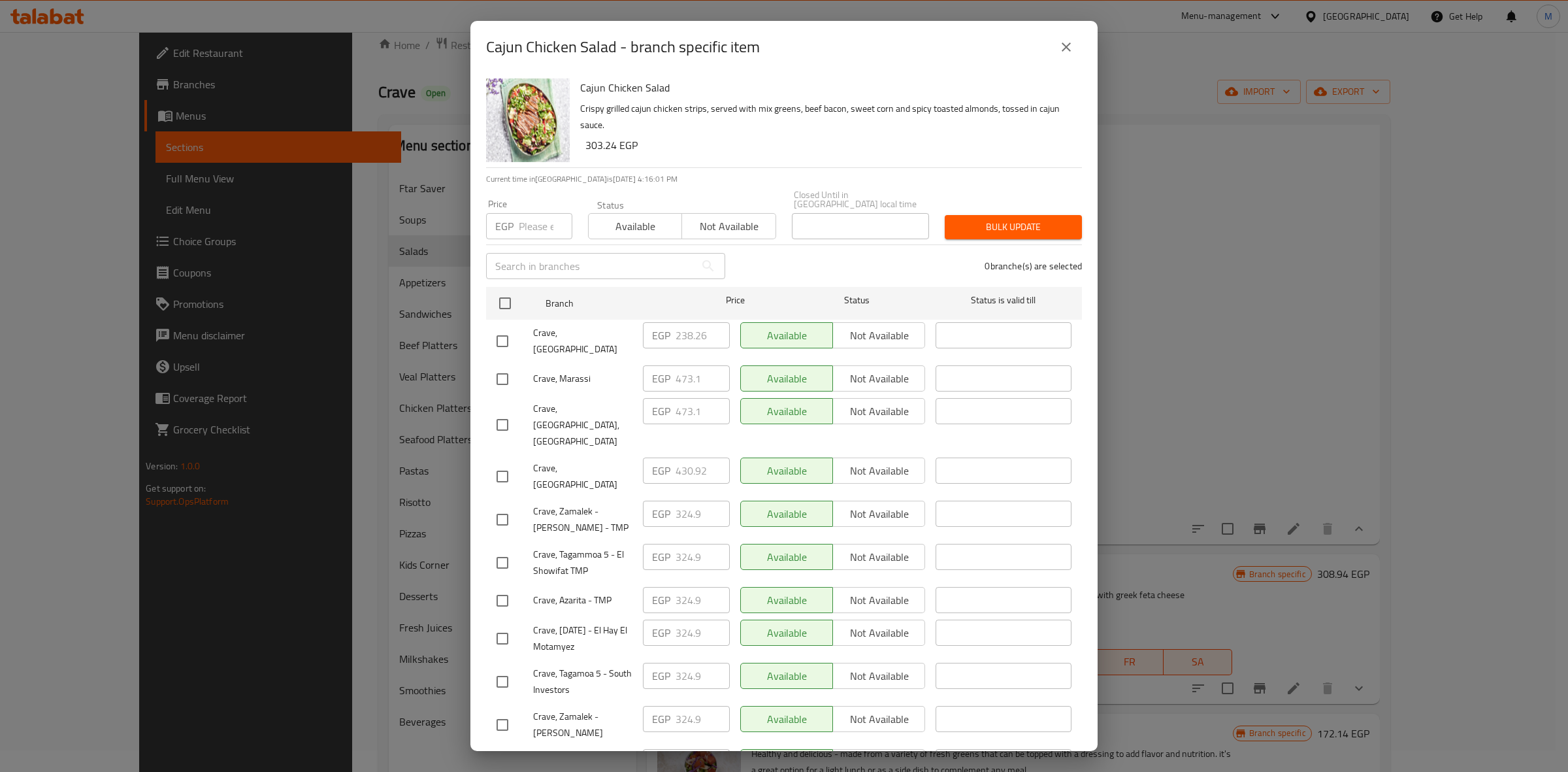
scroll to position [523, 0]
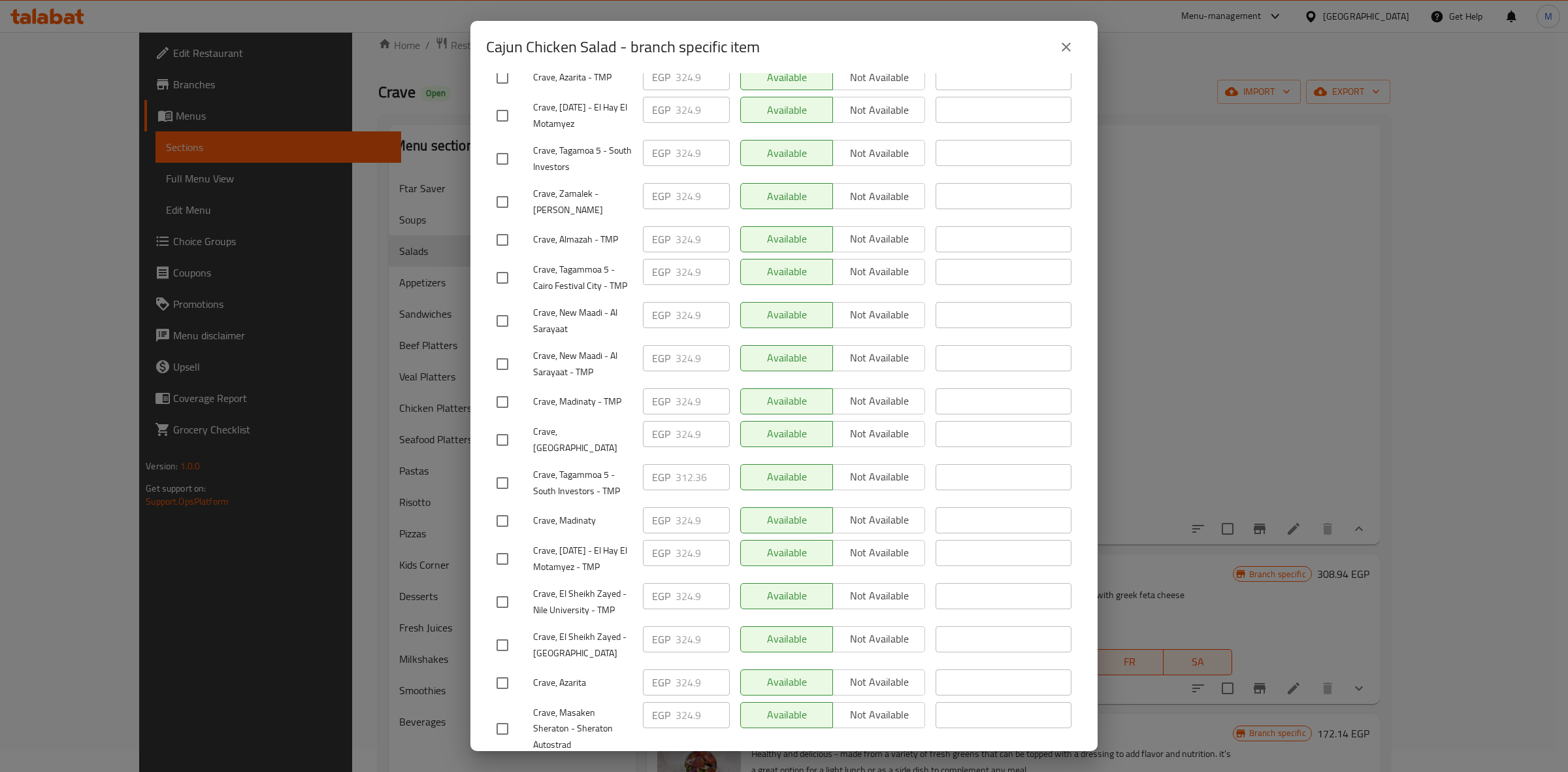
click at [497, 469] on input "checkbox" at bounding box center [502, 483] width 28 height 28
checkbox input "true"
click at [692, 464] on input "312.36" at bounding box center [702, 477] width 55 height 26
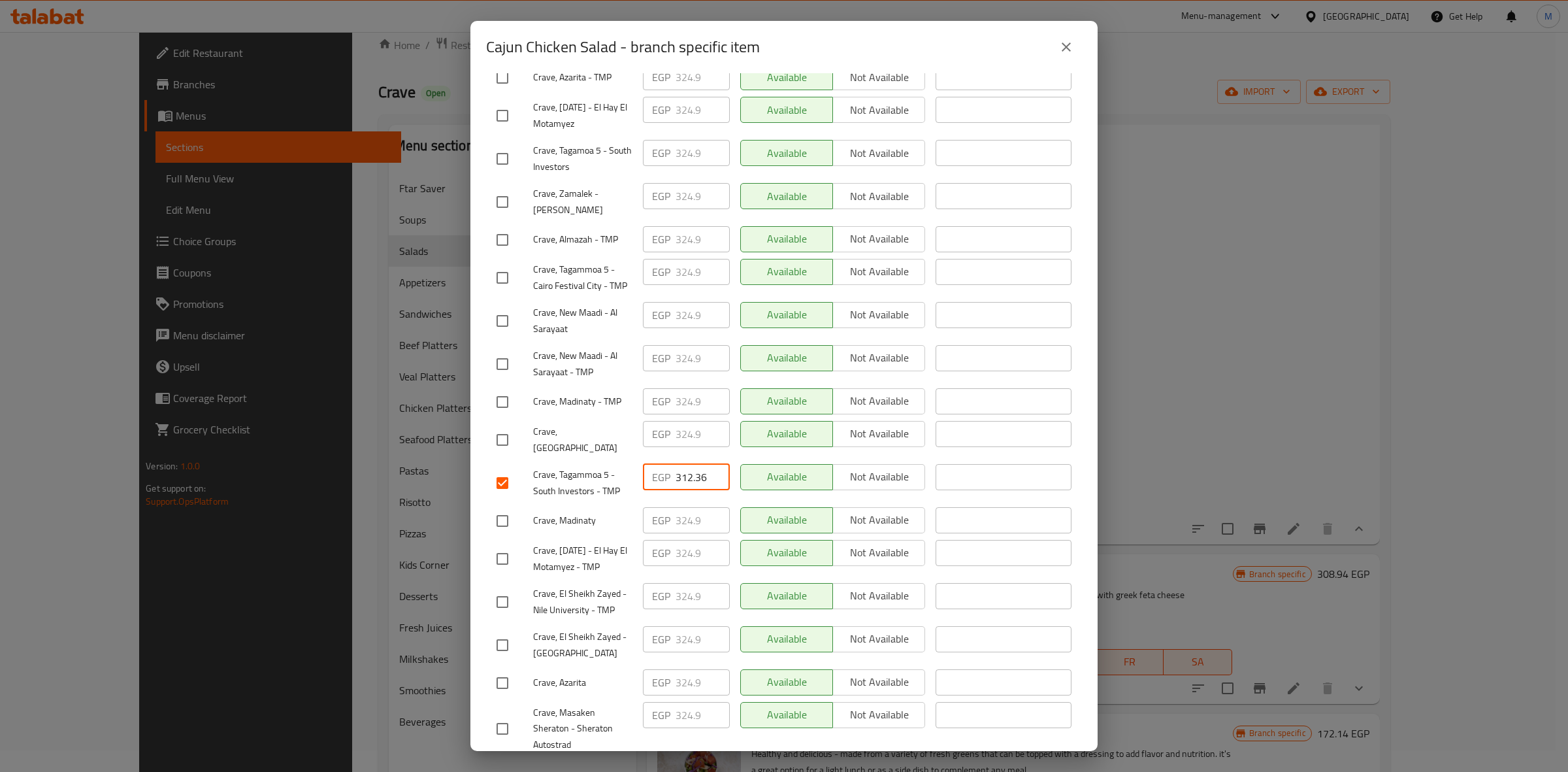
paste input "24.9"
type input "324.9"
click at [920, 767] on span "Save" at bounding box center [784, 775] width 575 height 16
